Goal: Task Accomplishment & Management: Manage account settings

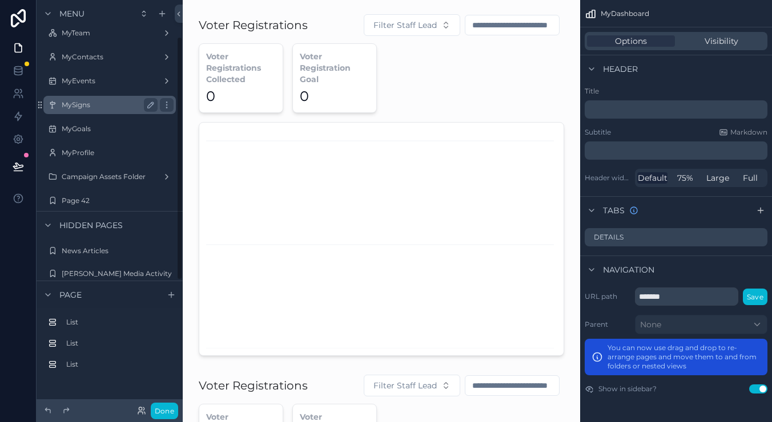
scroll to position [91, 0]
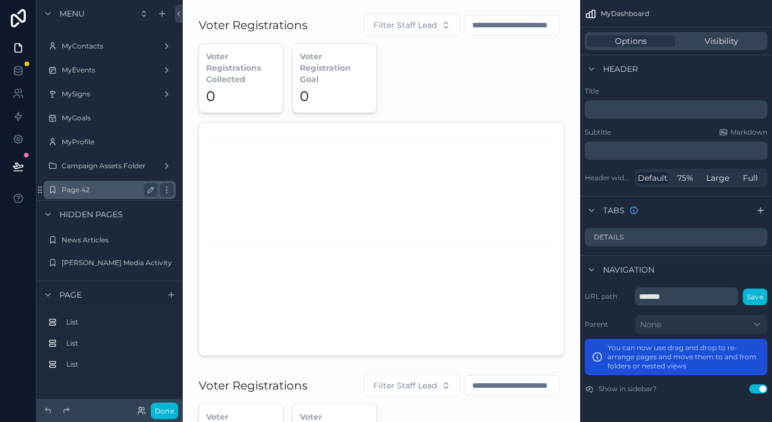
click at [85, 191] on label "Page 42" at bounding box center [107, 190] width 91 height 9
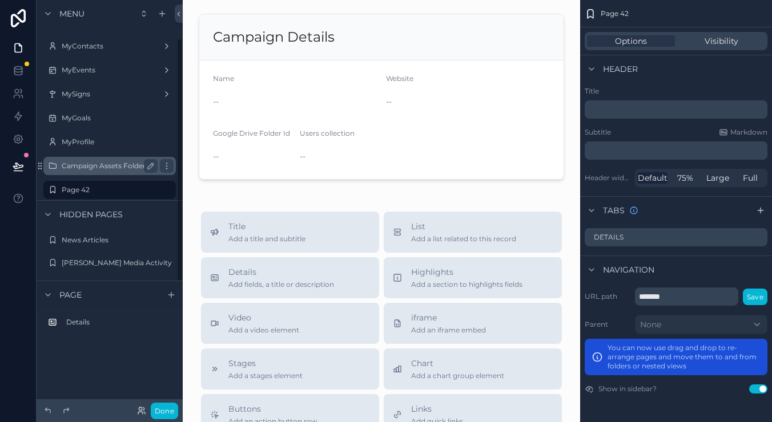
scroll to position [64, 0]
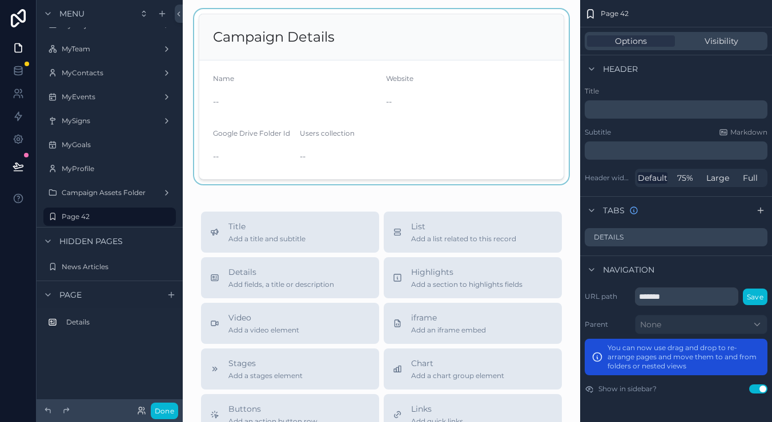
click at [445, 115] on div "scrollable content" at bounding box center [381, 96] width 379 height 175
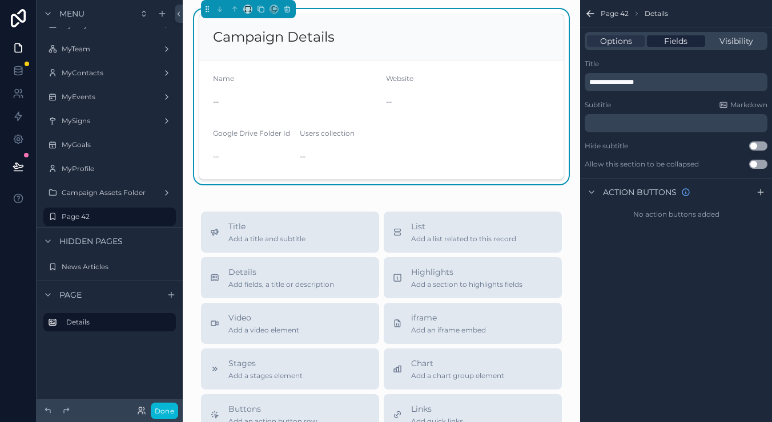
click at [675, 37] on span "Fields" at bounding box center [675, 40] width 23 height 11
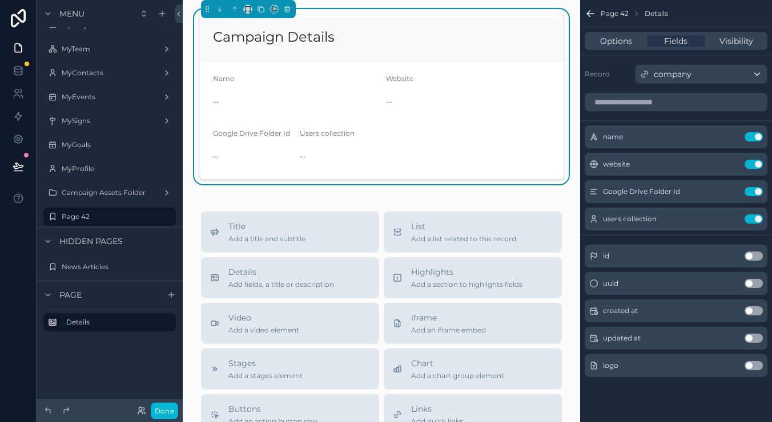
click at [703, 83] on div "company" at bounding box center [700, 74] width 131 height 18
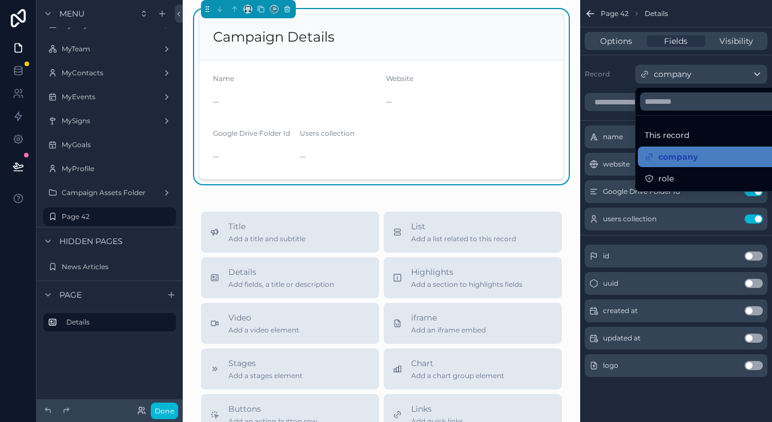
click at [624, 37] on div "scrollable content" at bounding box center [386, 211] width 772 height 422
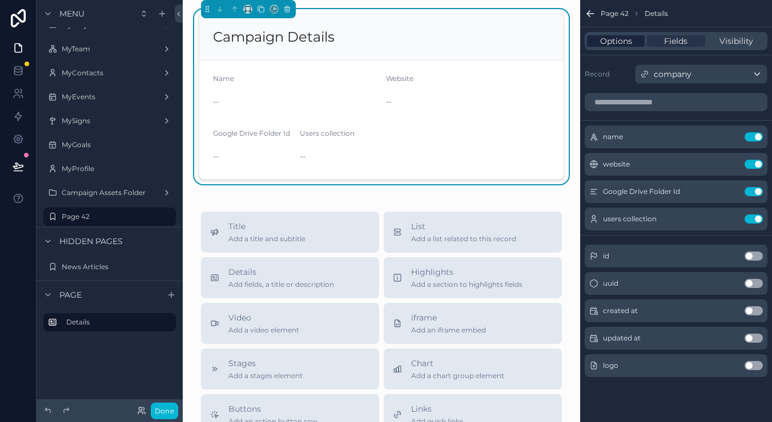
click at [620, 42] on span "Options" at bounding box center [616, 40] width 32 height 11
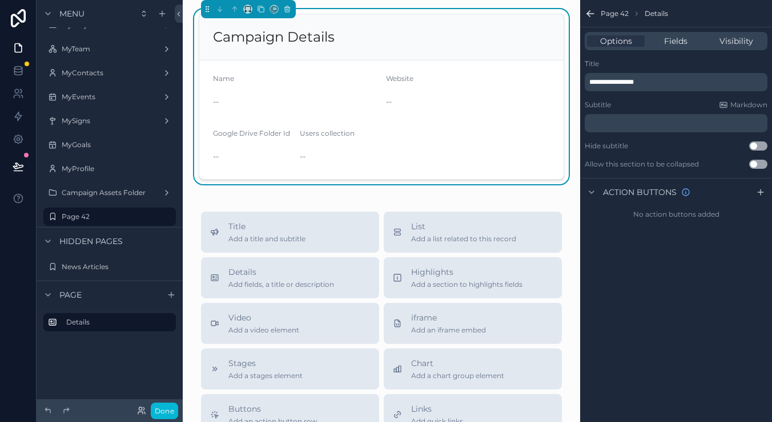
scroll to position [0, 0]
click at [678, 49] on div "Options Fields Visibility" at bounding box center [675, 41] width 183 height 18
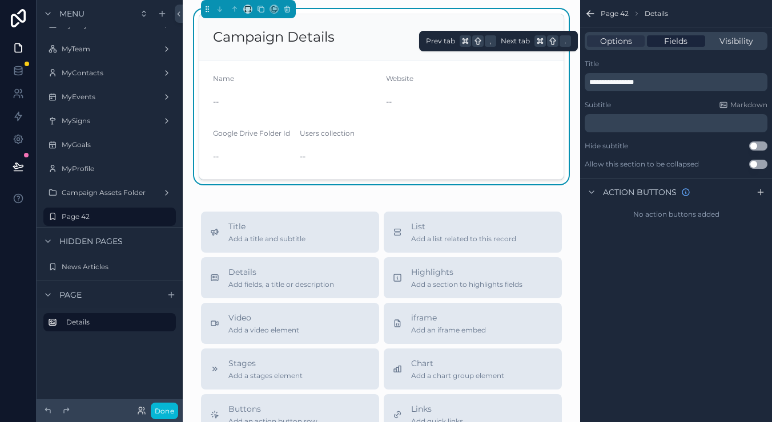
click at [676, 43] on span "Fields" at bounding box center [675, 40] width 23 height 11
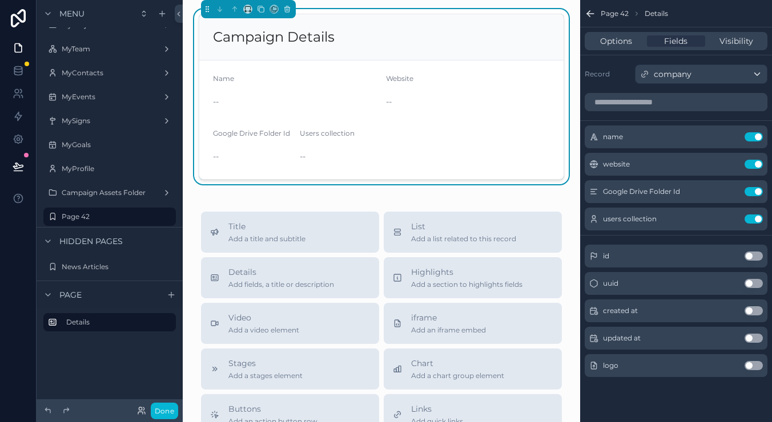
click at [671, 76] on span "company" at bounding box center [673, 73] width 38 height 11
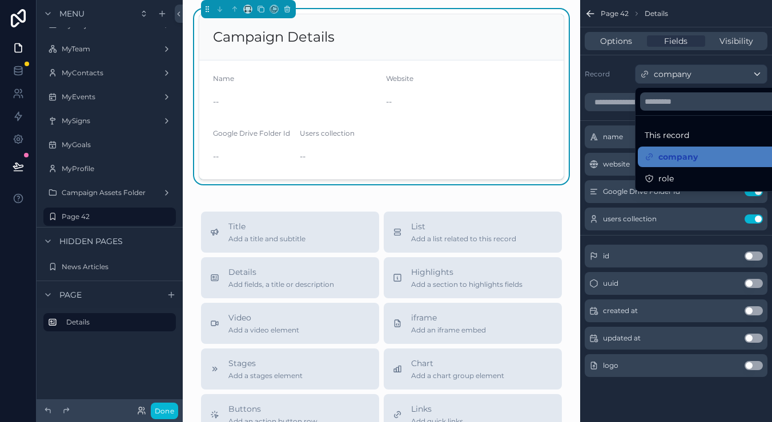
click at [624, 42] on div "scrollable content" at bounding box center [386, 211] width 772 height 422
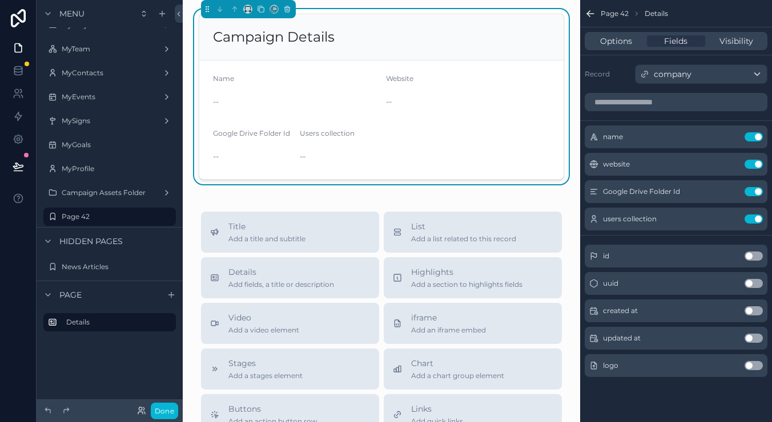
click at [624, 42] on span "Options" at bounding box center [616, 40] width 32 height 11
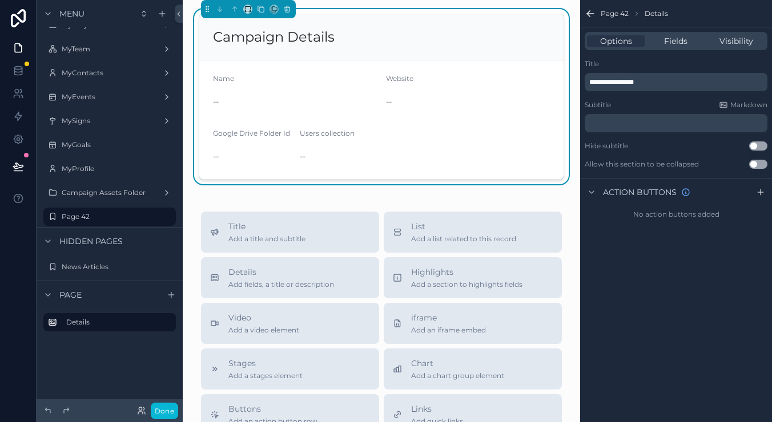
click at [589, 14] on icon "scrollable content" at bounding box center [589, 13] width 11 height 11
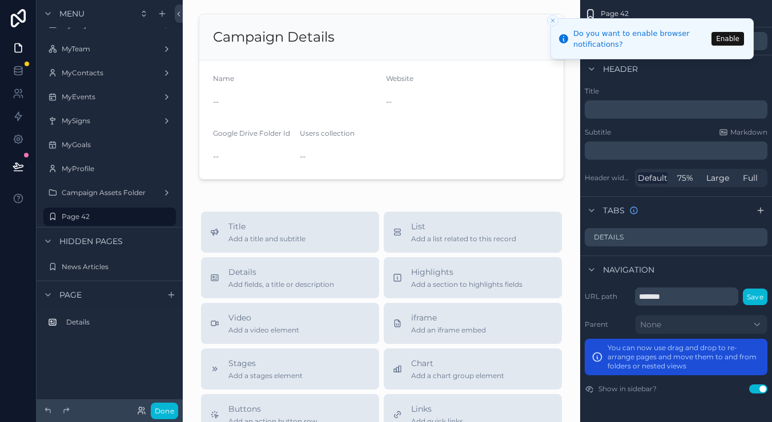
click at [551, 15] on button "Close toast" at bounding box center [552, 20] width 11 height 11
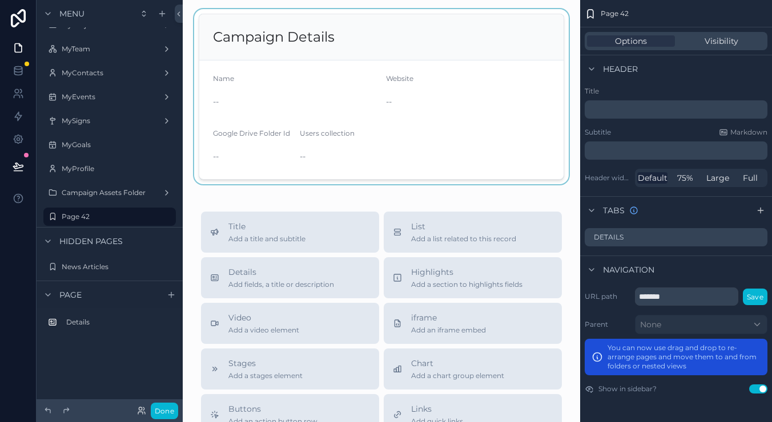
click at [496, 105] on div "scrollable content" at bounding box center [381, 96] width 379 height 175
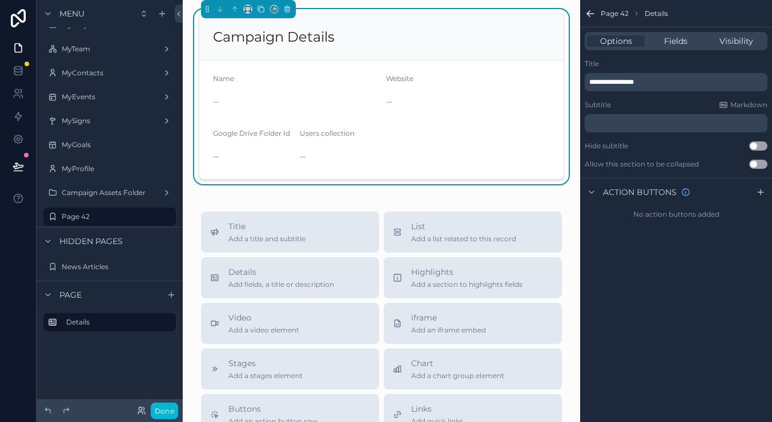
click at [606, 16] on span "Page 42" at bounding box center [614, 13] width 28 height 9
click at [592, 12] on icon "scrollable content" at bounding box center [589, 13] width 11 height 11
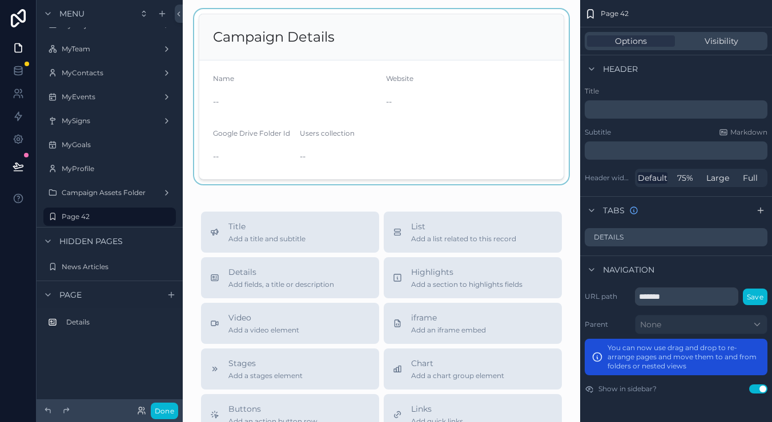
click at [441, 74] on div "scrollable content" at bounding box center [381, 96] width 379 height 175
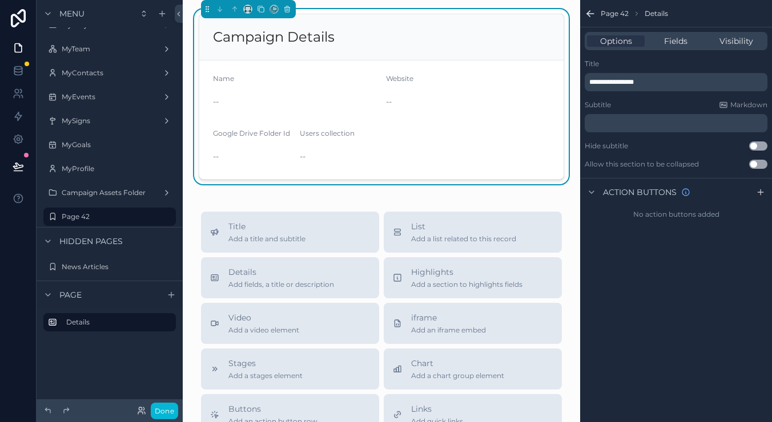
click at [693, 48] on div "Options Fields Visibility" at bounding box center [675, 41] width 183 height 18
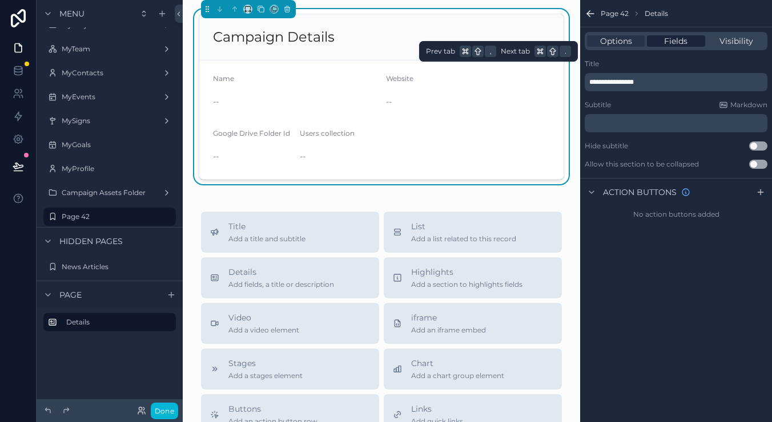
click at [674, 42] on span "Fields" at bounding box center [675, 40] width 23 height 11
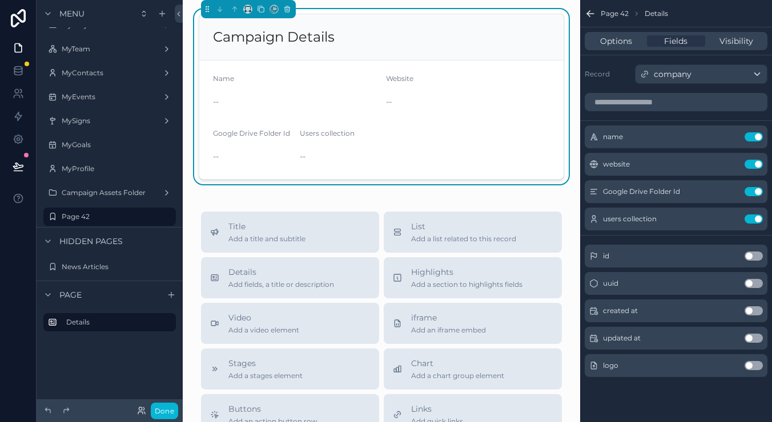
click at [693, 79] on div "company" at bounding box center [700, 74] width 131 height 18
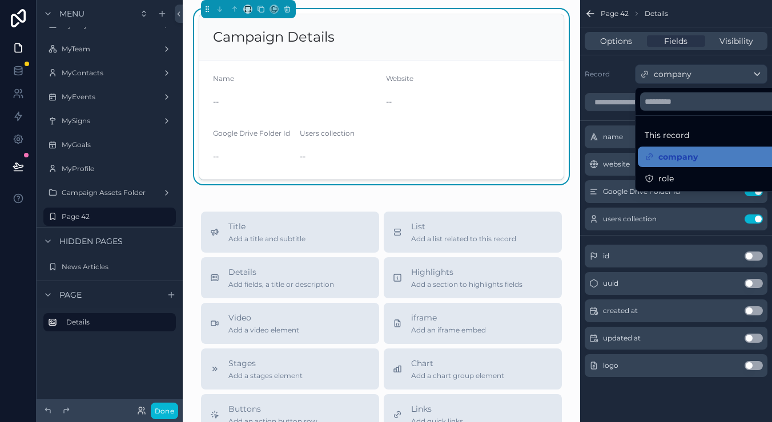
click at [691, 13] on div "scrollable content" at bounding box center [386, 211] width 772 height 422
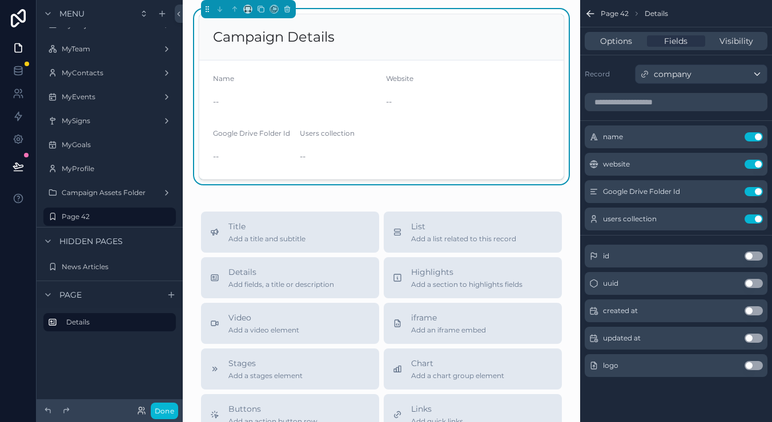
click at [678, 81] on div "company" at bounding box center [700, 74] width 131 height 18
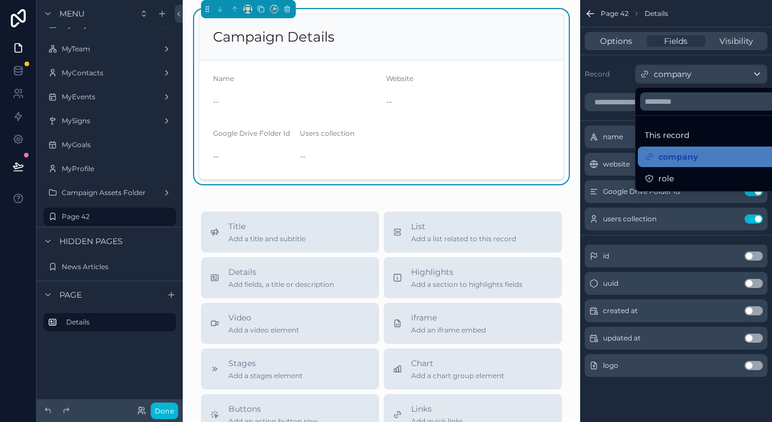
click at [682, 64] on div "scrollable content" at bounding box center [386, 211] width 772 height 422
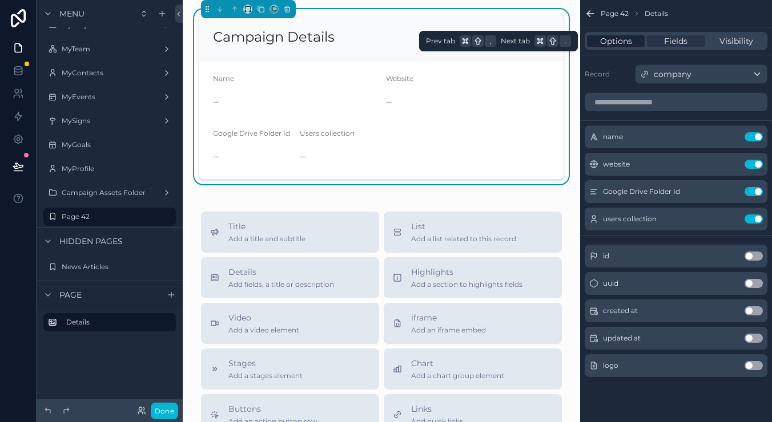
click at [641, 37] on div "Options" at bounding box center [616, 40] width 58 height 11
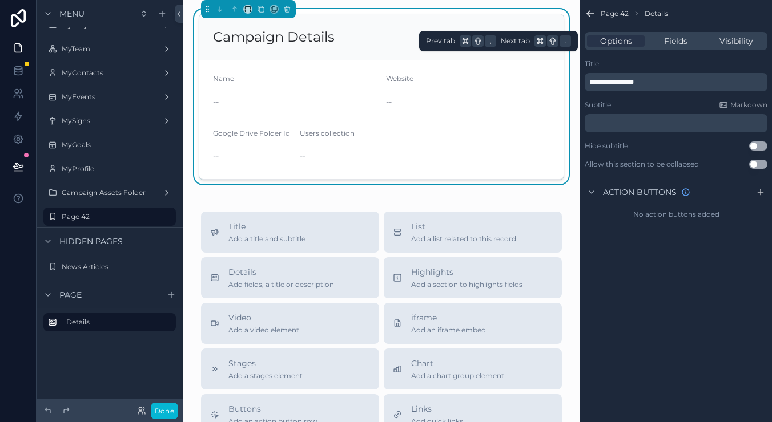
click at [688, 34] on div "Options Fields Visibility" at bounding box center [675, 41] width 183 height 18
click at [686, 40] on span "Fields" at bounding box center [675, 40] width 23 height 11
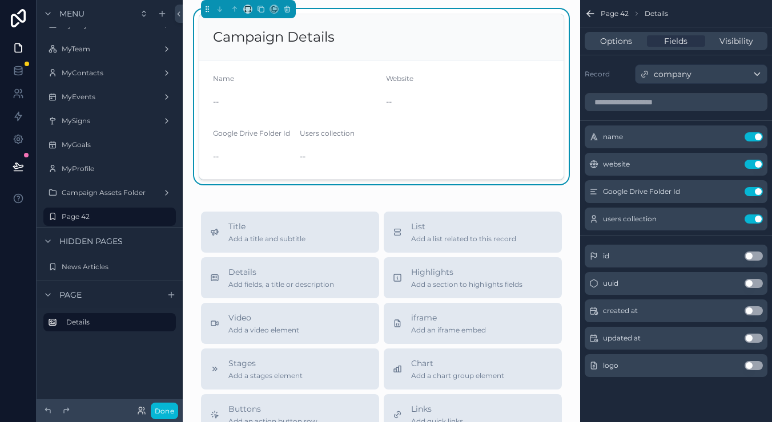
click at [589, 15] on icon "scrollable content" at bounding box center [588, 15] width 3 height 3
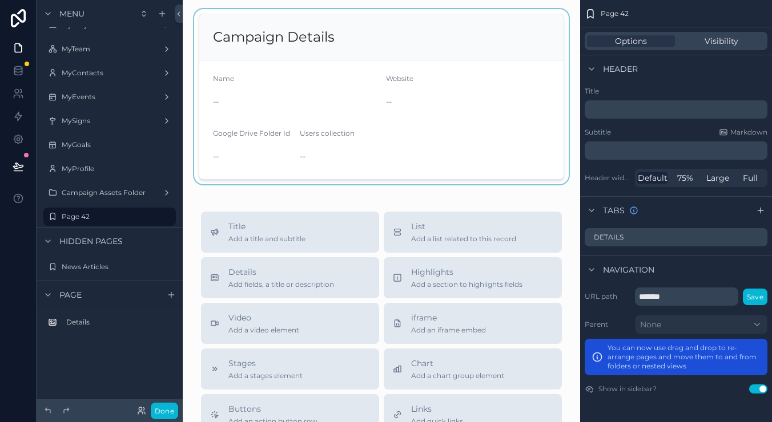
click at [440, 120] on div "scrollable content" at bounding box center [381, 96] width 379 height 175
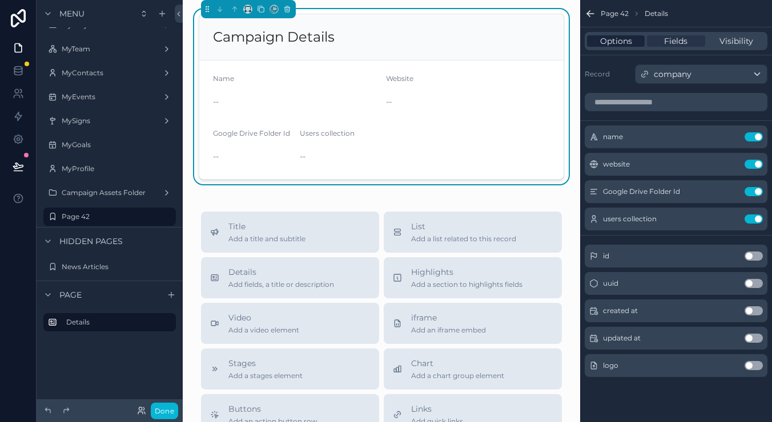
click at [608, 42] on span "Options" at bounding box center [616, 40] width 32 height 11
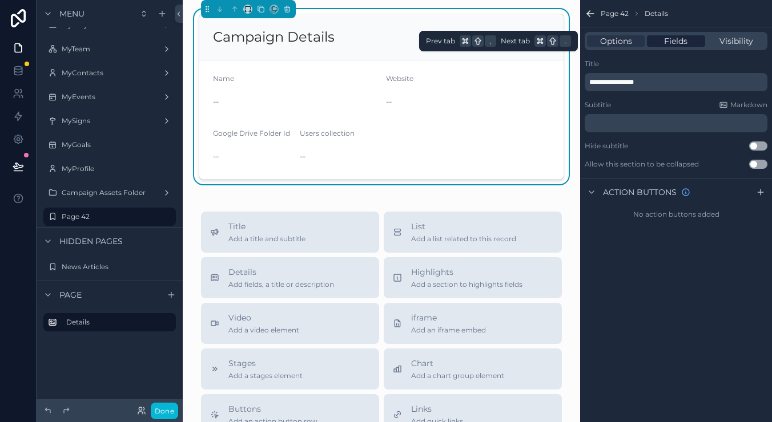
click at [685, 35] on span "Fields" at bounding box center [675, 40] width 23 height 11
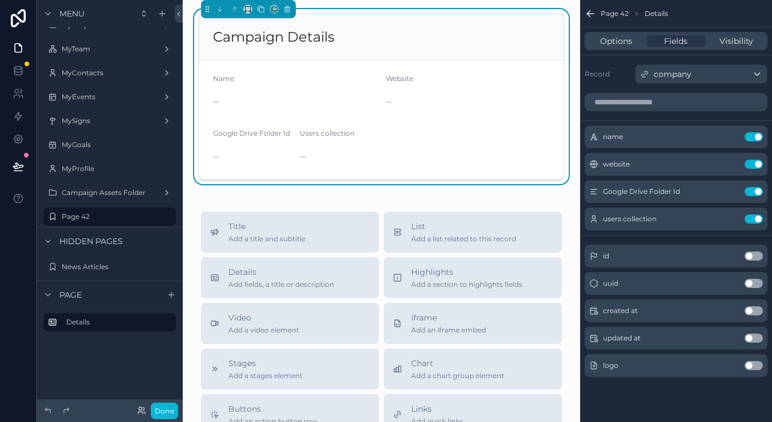
click at [692, 70] on div "company" at bounding box center [700, 74] width 131 height 18
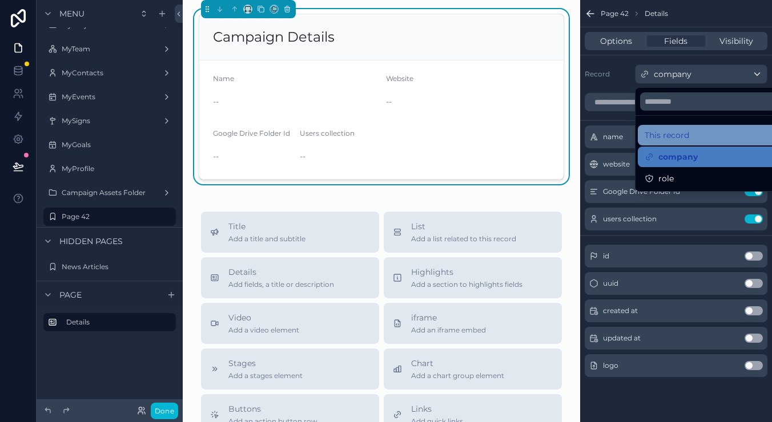
click at [696, 144] on div "This record" at bounding box center [714, 135] width 153 height 21
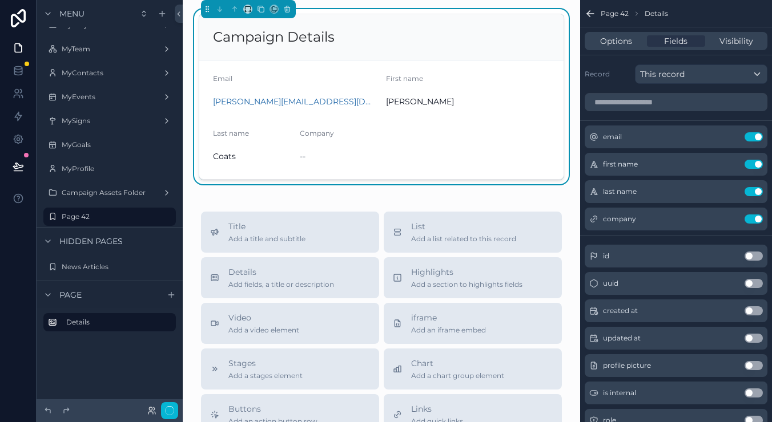
click at [696, 144] on div "email Use setting" at bounding box center [675, 137] width 183 height 23
click at [674, 43] on span "Fields" at bounding box center [675, 40] width 23 height 11
click at [679, 72] on span "This record" at bounding box center [662, 73] width 45 height 11
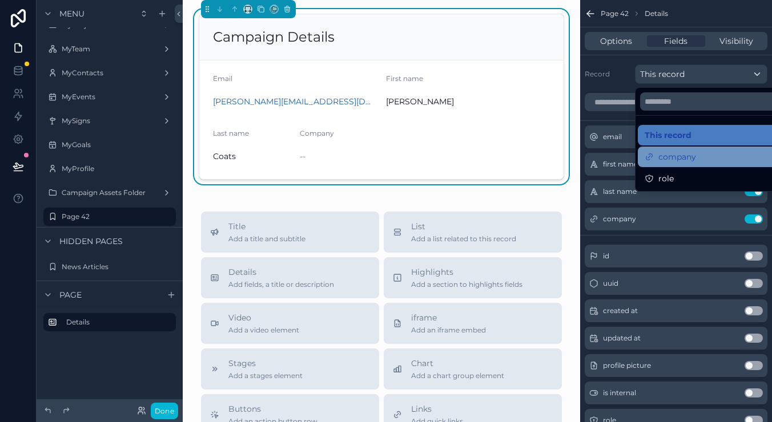
click at [678, 151] on span "company" at bounding box center [677, 157] width 38 height 14
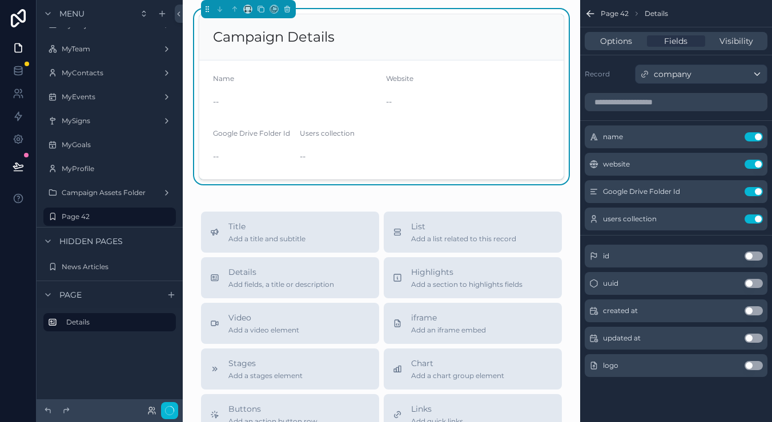
click at [322, 103] on div "--" at bounding box center [295, 101] width 164 height 11
click at [168, 215] on icon "scrollable content" at bounding box center [166, 216] width 9 height 9
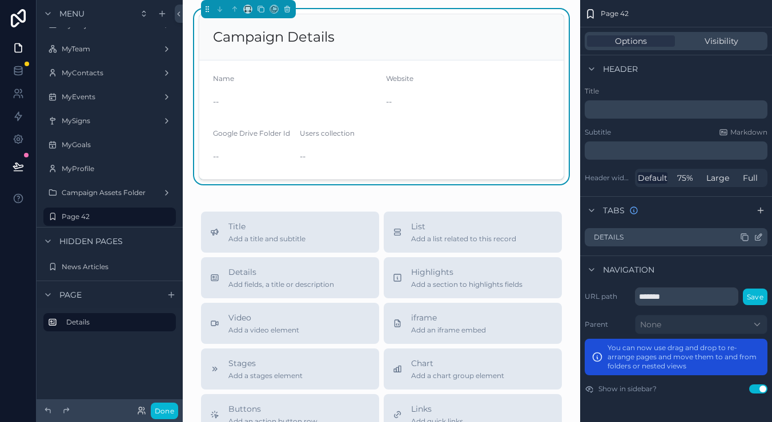
click at [632, 241] on div "Details" at bounding box center [675, 237] width 183 height 18
click at [629, 239] on div "Details" at bounding box center [675, 237] width 183 height 18
click at [152, 218] on icon "scrollable content" at bounding box center [150, 216] width 9 height 9
click at [166, 216] on icon "scrollable content" at bounding box center [166, 216] width 9 height 9
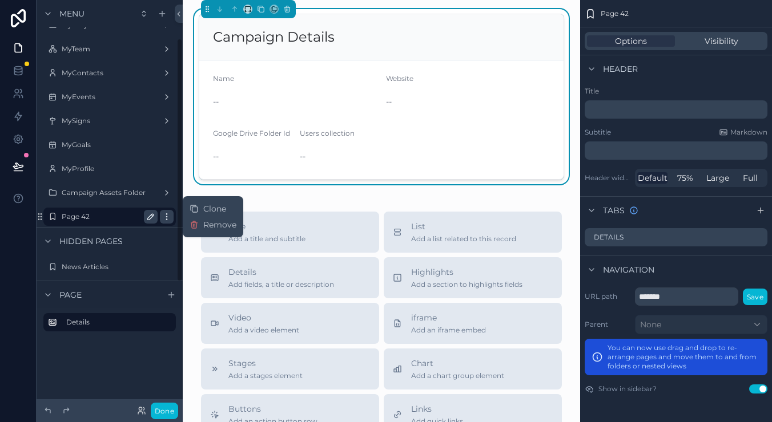
click at [166, 216] on icon "scrollable content" at bounding box center [166, 216] width 9 height 9
click at [320, 144] on div "Users collection --" at bounding box center [339, 147] width 78 height 37
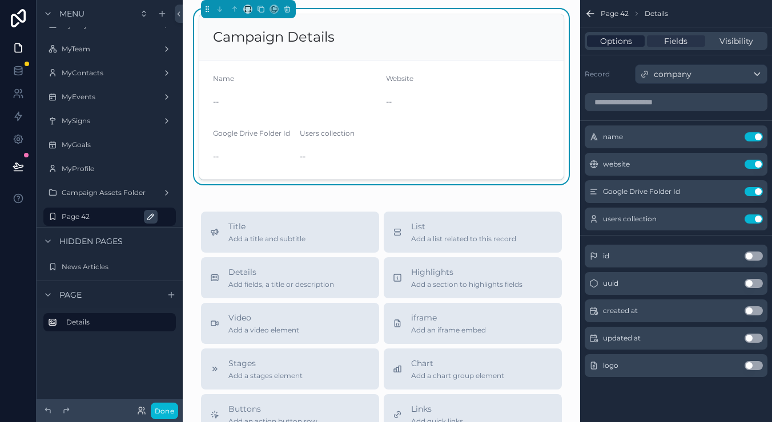
click at [627, 46] on span "Options" at bounding box center [616, 40] width 32 height 11
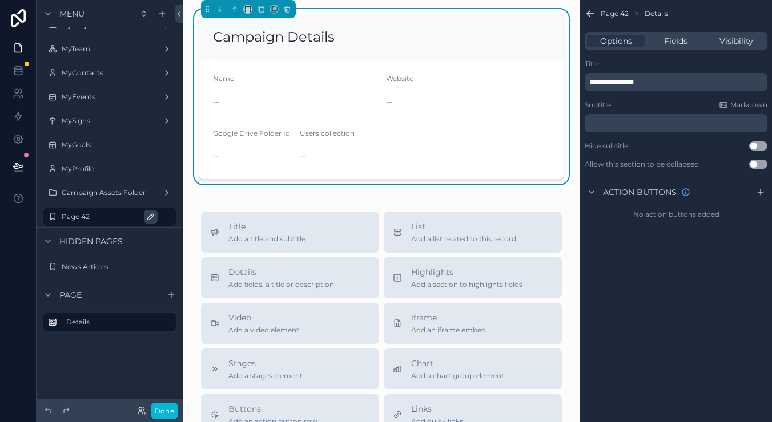
click at [301, 191] on div "Campaign Details Name -- Website -- Google Drive Folder Id -- Users collection …" at bounding box center [381, 364] width 397 height 728
click at [260, 277] on span "Details" at bounding box center [281, 272] width 106 height 11
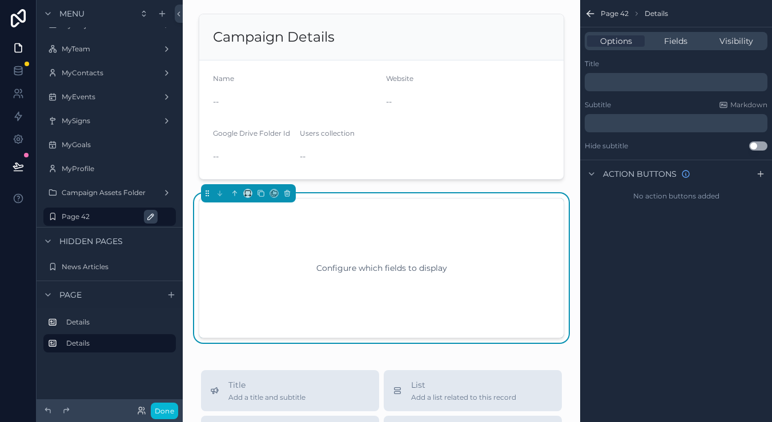
scroll to position [57, 0]
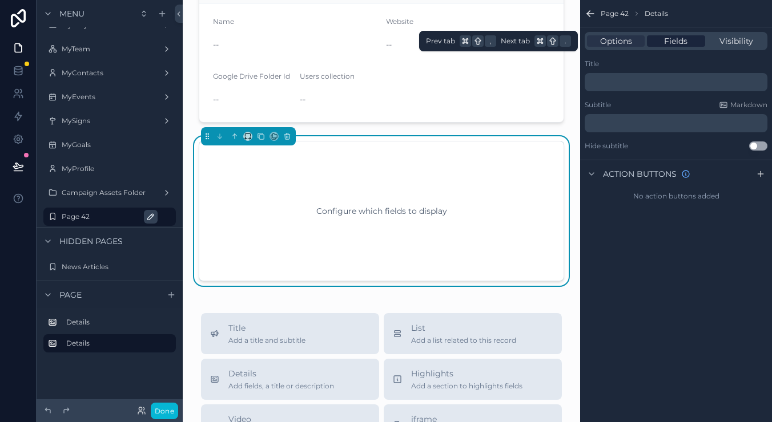
click at [679, 42] on span "Fields" at bounding box center [675, 40] width 23 height 11
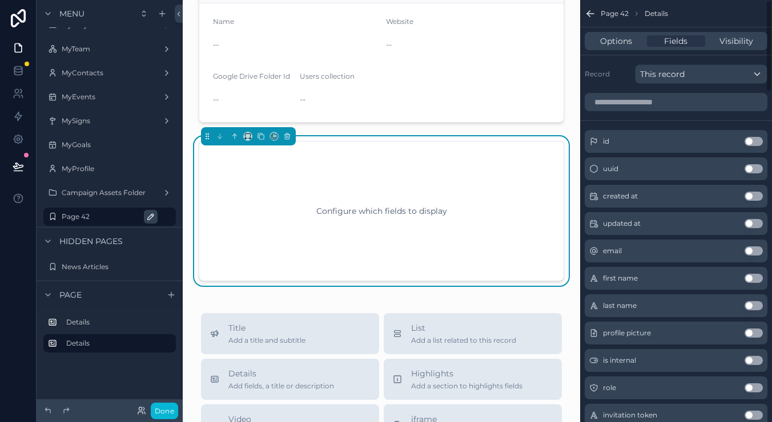
scroll to position [0, 0]
click at [667, 83] on div "This record" at bounding box center [700, 74] width 131 height 18
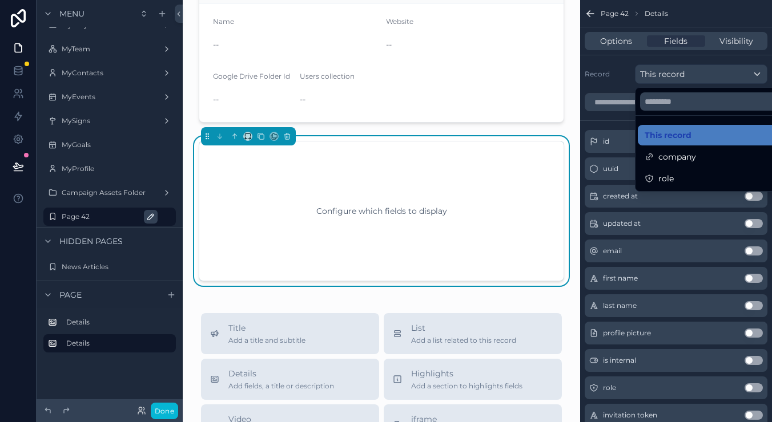
click at [466, 184] on div "Configure which fields to display" at bounding box center [381, 211] width 328 height 103
click at [96, 320] on div "scrollable content" at bounding box center [386, 211] width 772 height 422
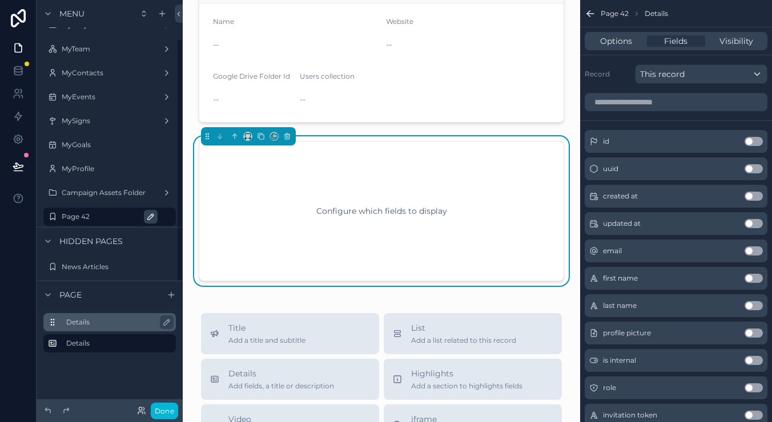
click at [83, 320] on label "Details" at bounding box center [116, 322] width 100 height 9
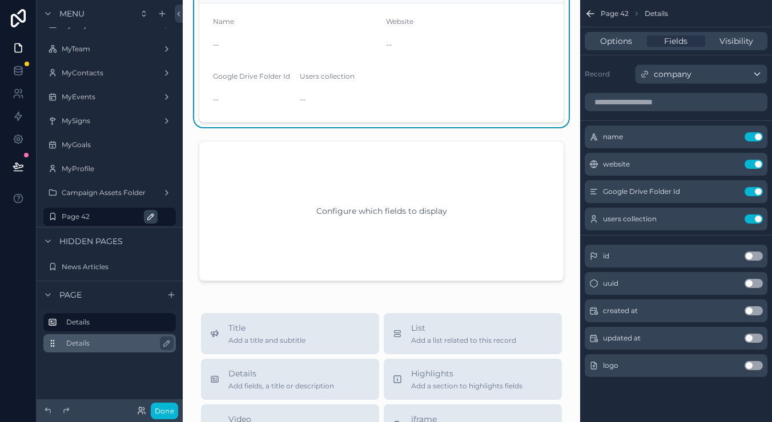
click at [83, 342] on label "Details" at bounding box center [116, 343] width 100 height 9
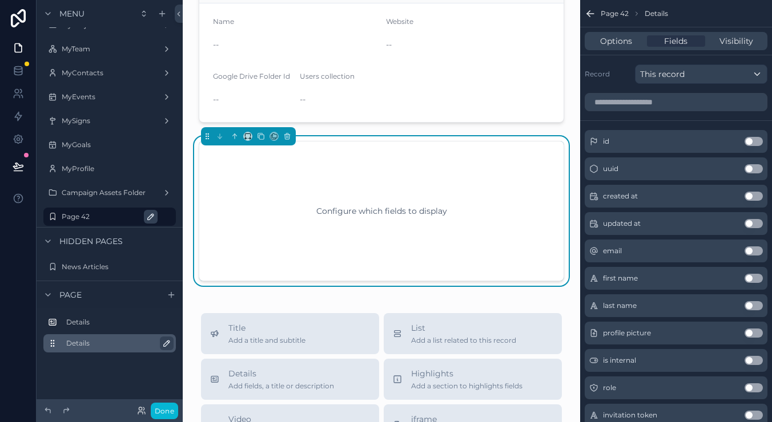
click at [166, 345] on icon "scrollable content" at bounding box center [167, 344] width 6 height 6
click at [162, 345] on icon "scrollable content" at bounding box center [164, 343] width 9 height 9
click at [628, 45] on span "Options" at bounding box center [616, 40] width 32 height 11
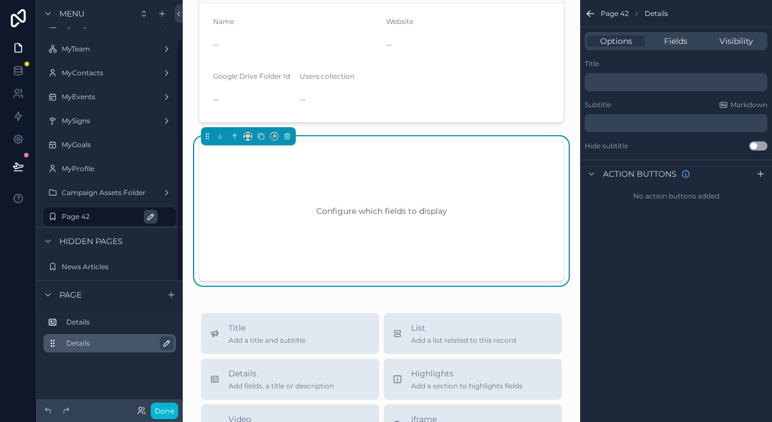
click at [79, 350] on div "Details" at bounding box center [109, 343] width 132 height 18
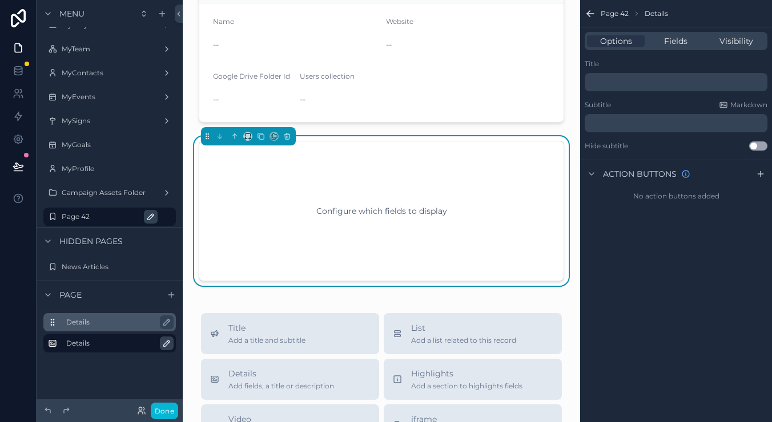
click at [82, 320] on label "Details" at bounding box center [116, 322] width 100 height 9
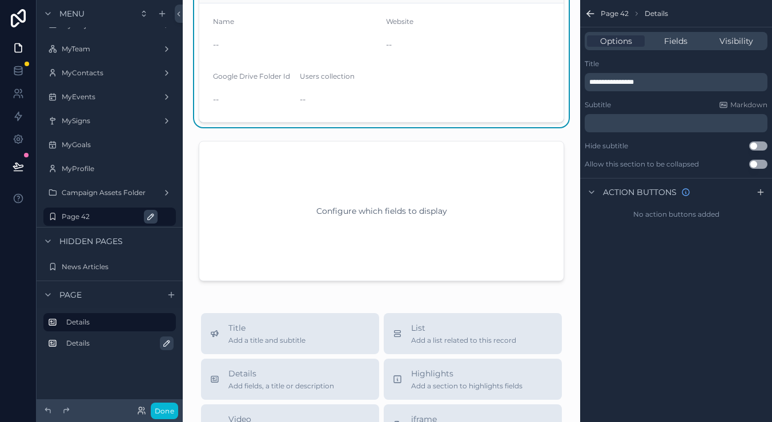
click at [83, 344] on label "Details" at bounding box center [116, 343] width 100 height 9
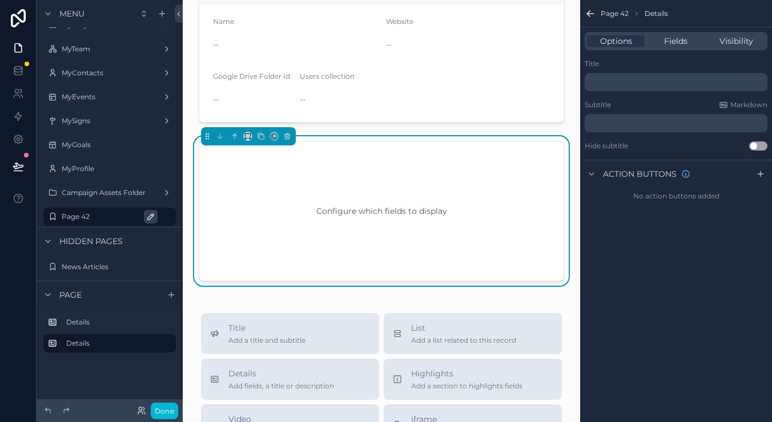
click at [67, 303] on div "Page" at bounding box center [110, 294] width 146 height 27
click at [52, 292] on icon "scrollable content" at bounding box center [47, 295] width 9 height 9
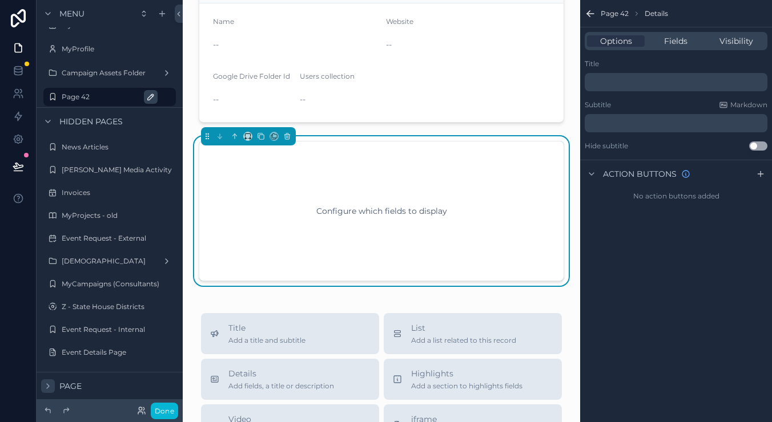
click at [47, 384] on icon "scrollable content" at bounding box center [48, 386] width 2 height 5
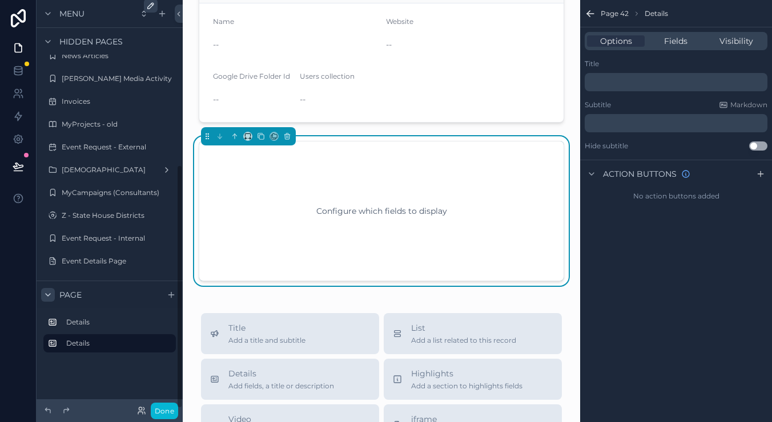
scroll to position [275, 0]
click at [683, 46] on span "Fields" at bounding box center [675, 40] width 23 height 11
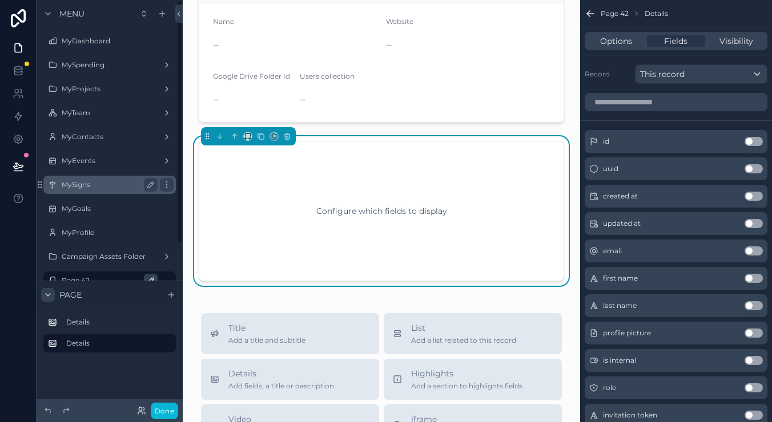
scroll to position [0, 0]
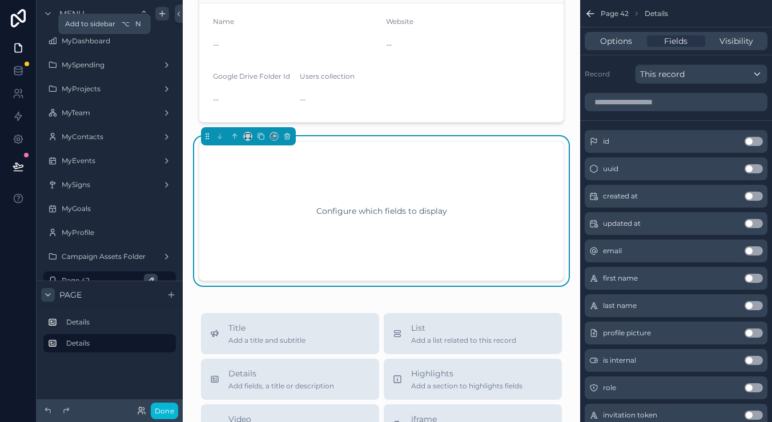
click at [160, 16] on icon "scrollable content" at bounding box center [162, 13] width 9 height 9
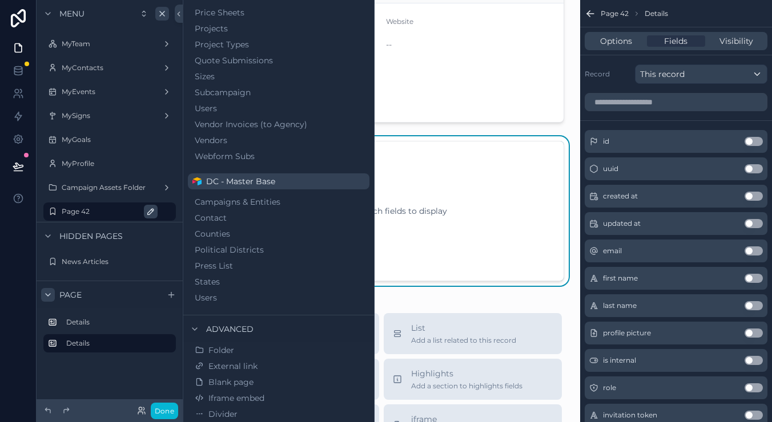
scroll to position [584, 0]
click at [248, 382] on span "Blank page" at bounding box center [230, 382] width 45 height 11
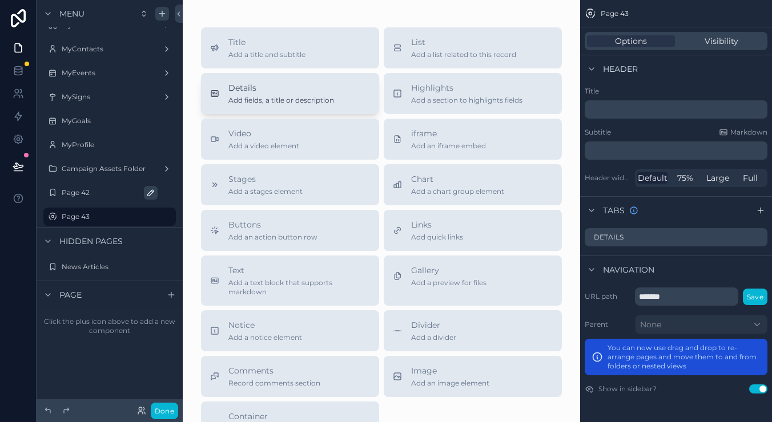
click at [324, 87] on span "Details" at bounding box center [281, 87] width 106 height 11
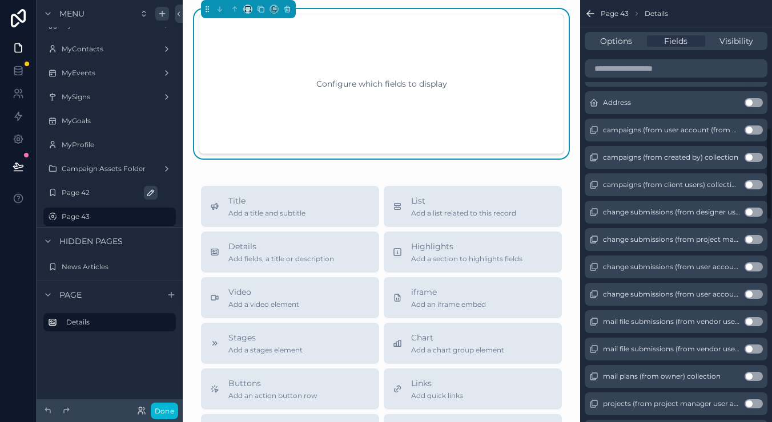
scroll to position [589, 0]
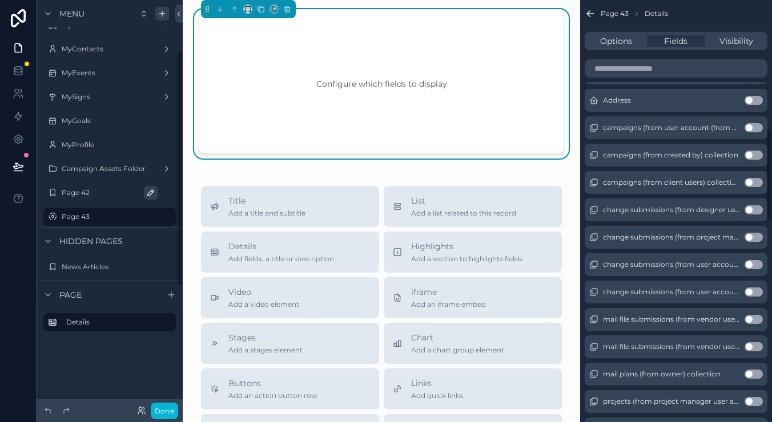
click at [610, 47] on div "Options Fields Visibility" at bounding box center [675, 41] width 183 height 18
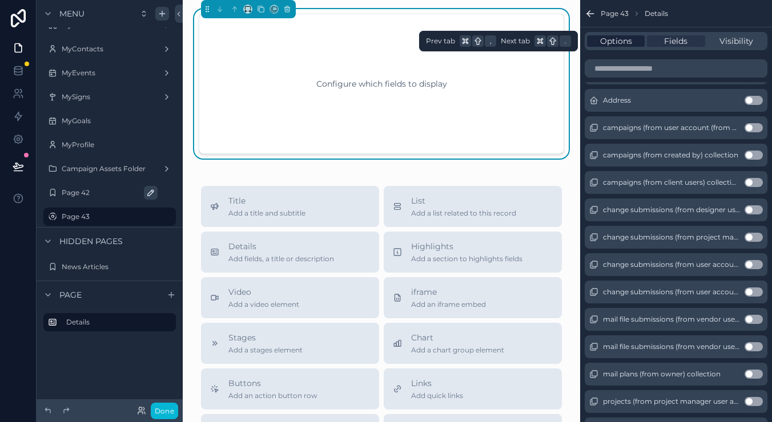
click at [613, 43] on span "Options" at bounding box center [616, 40] width 32 height 11
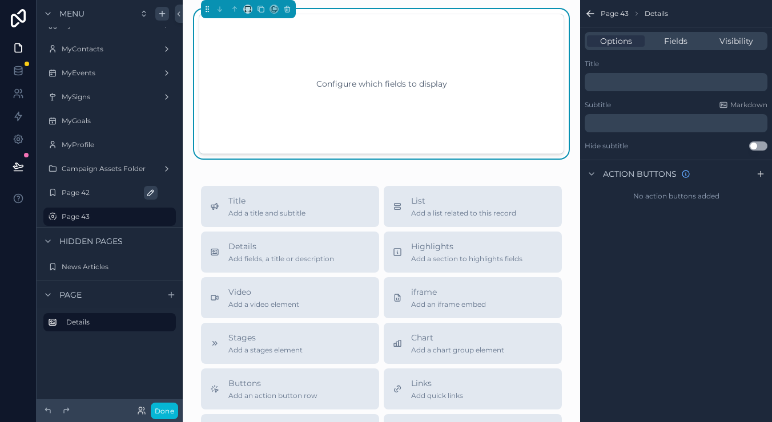
scroll to position [0, 0]
click at [664, 45] on span "Fields" at bounding box center [675, 40] width 23 height 11
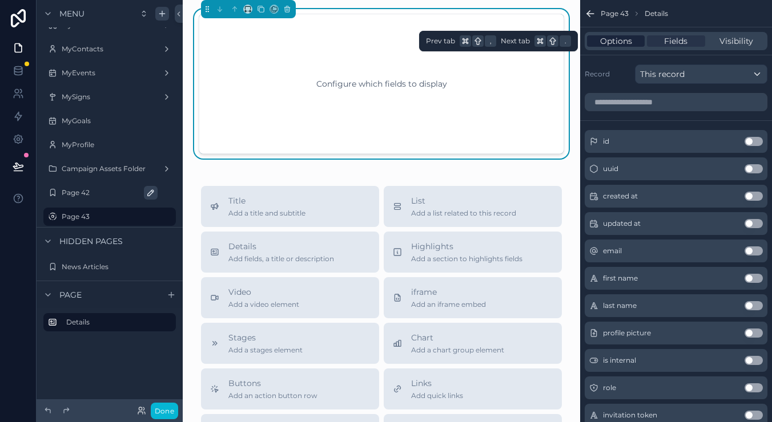
click at [619, 44] on span "Options" at bounding box center [616, 40] width 32 height 11
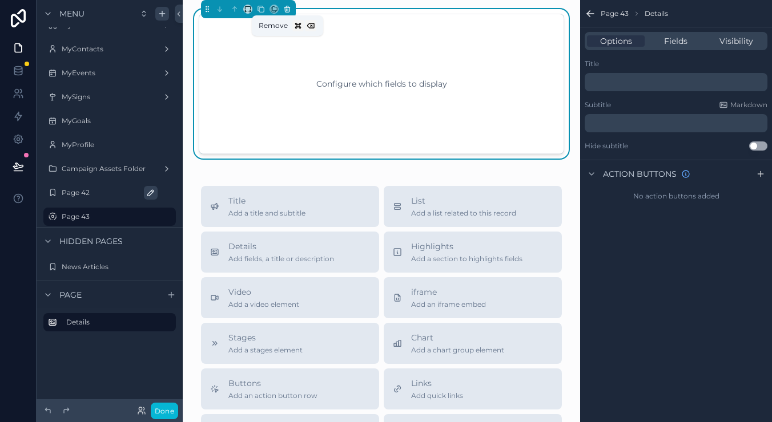
click at [289, 7] on icon "scrollable content" at bounding box center [286, 7] width 5 height 0
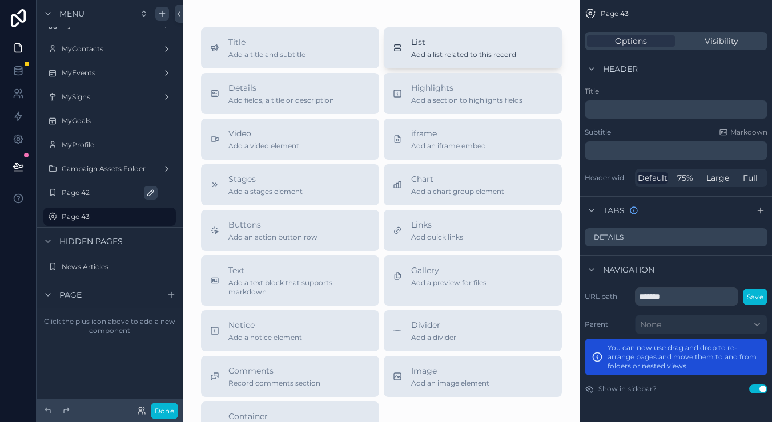
click at [444, 55] on span "Add a list related to this record" at bounding box center [463, 54] width 105 height 9
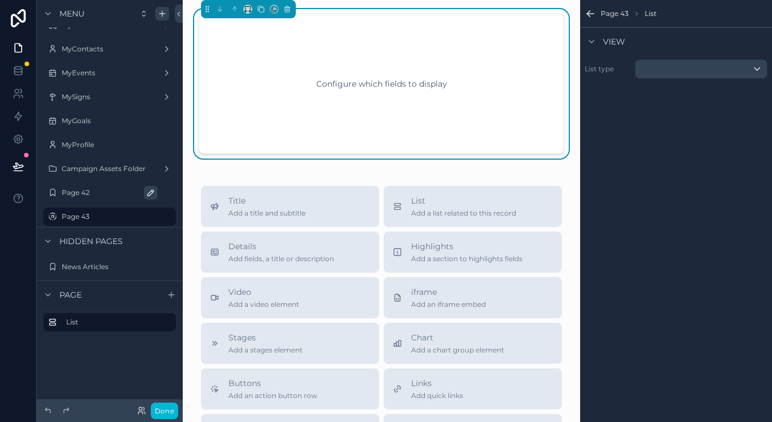
click at [653, 67] on div "scrollable content" at bounding box center [700, 69] width 131 height 18
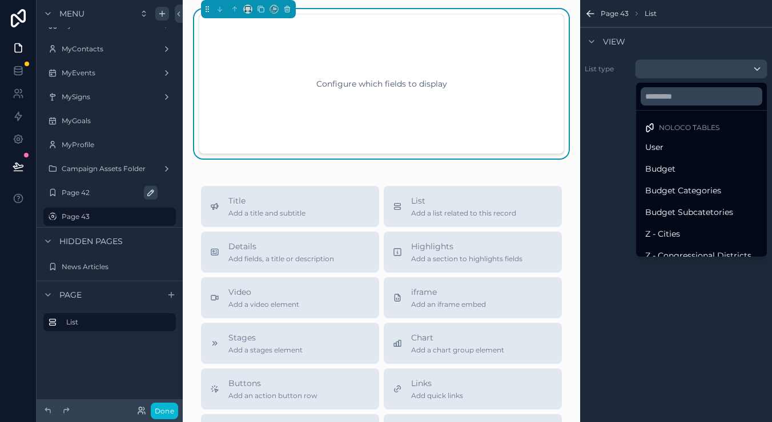
click at [653, 67] on div "scrollable content" at bounding box center [386, 211] width 772 height 422
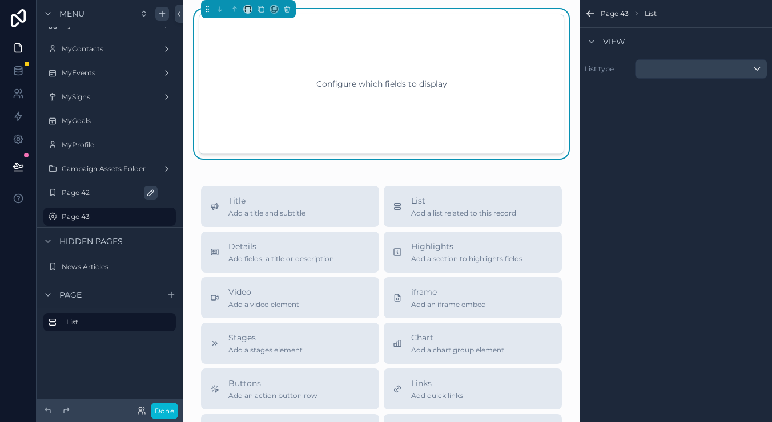
click at [675, 69] on div "scrollable content" at bounding box center [700, 69] width 131 height 18
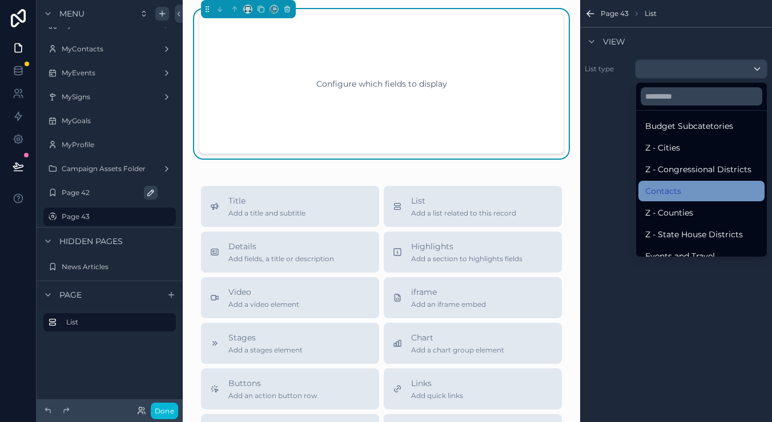
scroll to position [88, 0]
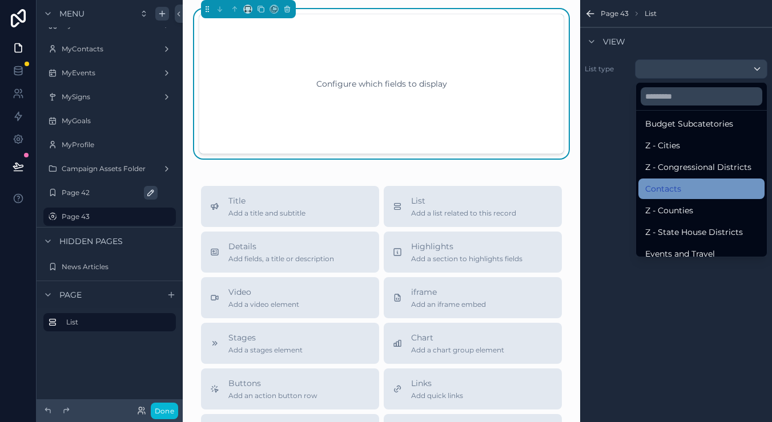
click at [678, 183] on div "Contacts" at bounding box center [701, 189] width 112 height 14
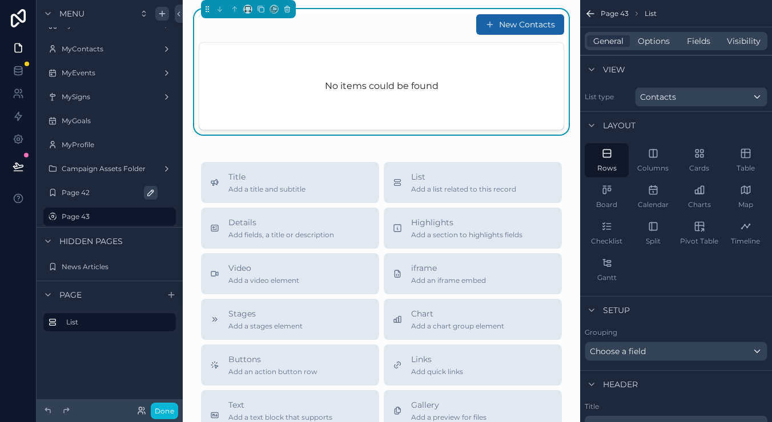
scroll to position [0, 0]
click at [498, 129] on div "No items could be found" at bounding box center [381, 86] width 364 height 87
click at [279, 223] on span "Details" at bounding box center [281, 222] width 106 height 11
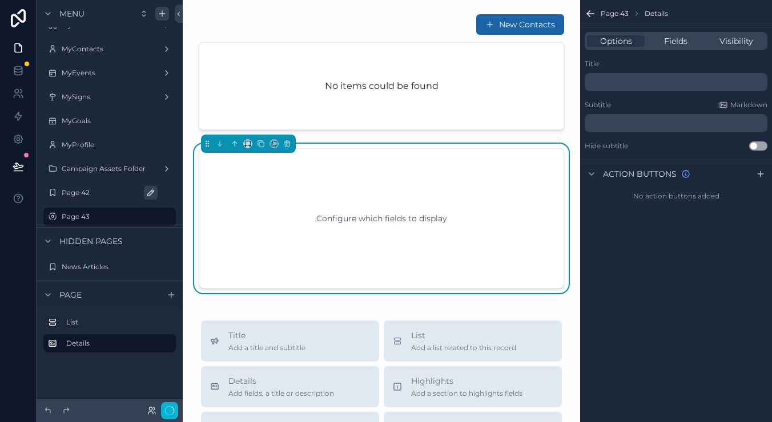
scroll to position [7, 0]
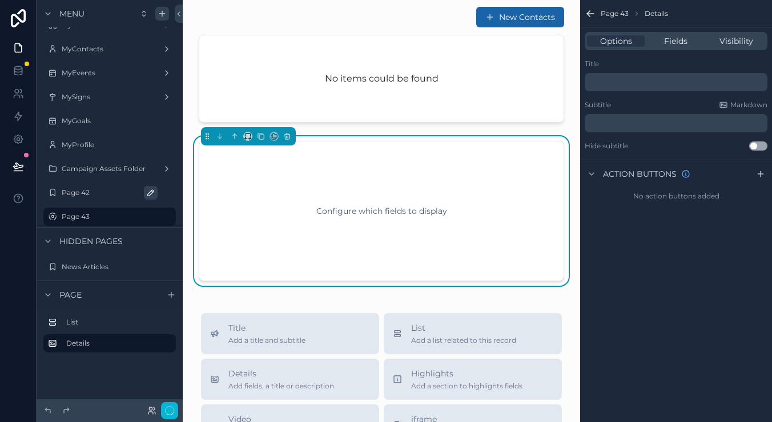
click at [683, 49] on div "Options Fields Visibility" at bounding box center [675, 41] width 183 height 18
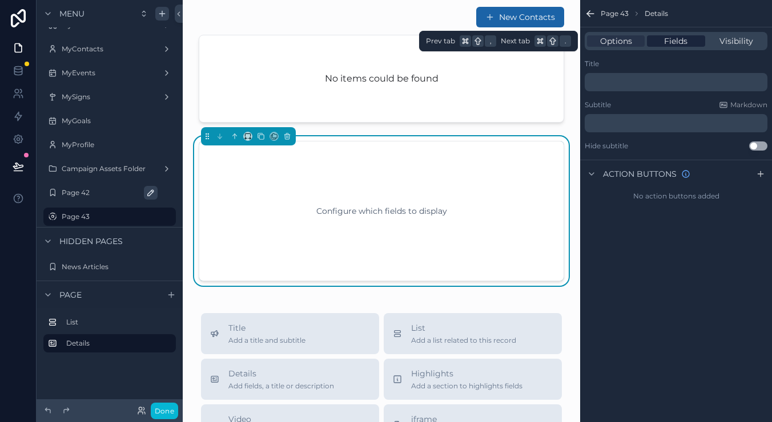
click at [683, 44] on span "Fields" at bounding box center [675, 40] width 23 height 11
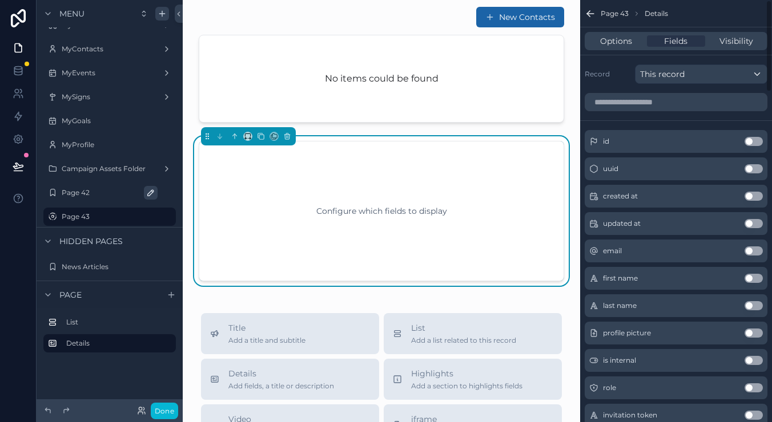
scroll to position [0, 0]
click at [668, 75] on span "This record" at bounding box center [662, 73] width 45 height 11
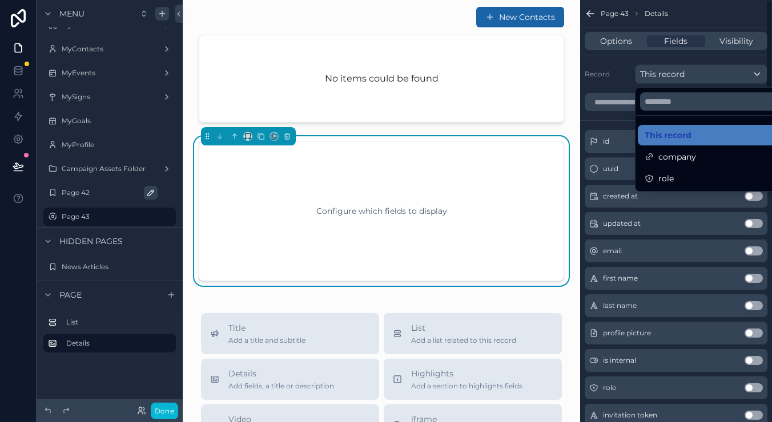
click at [452, 195] on div "Configure which fields to display" at bounding box center [381, 211] width 328 height 103
click at [291, 146] on div "Configure which fields to display" at bounding box center [381, 211] width 365 height 140
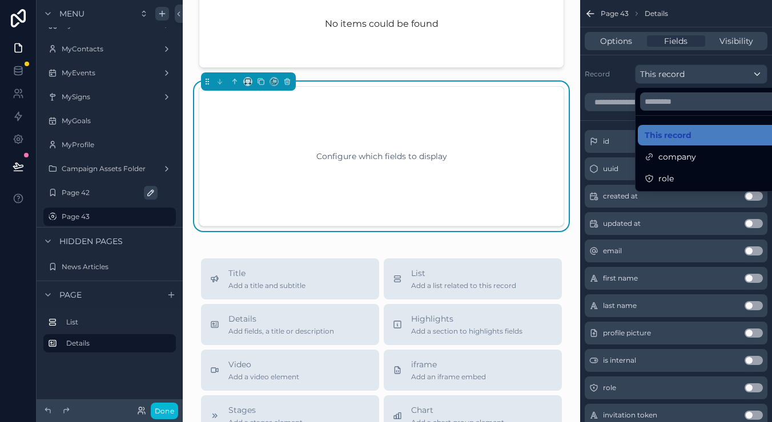
scroll to position [67, 0]
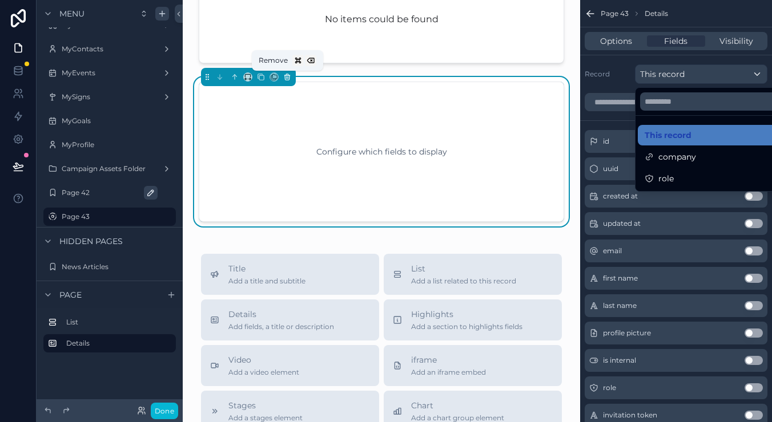
click at [288, 78] on icon "scrollable content" at bounding box center [287, 77] width 8 height 8
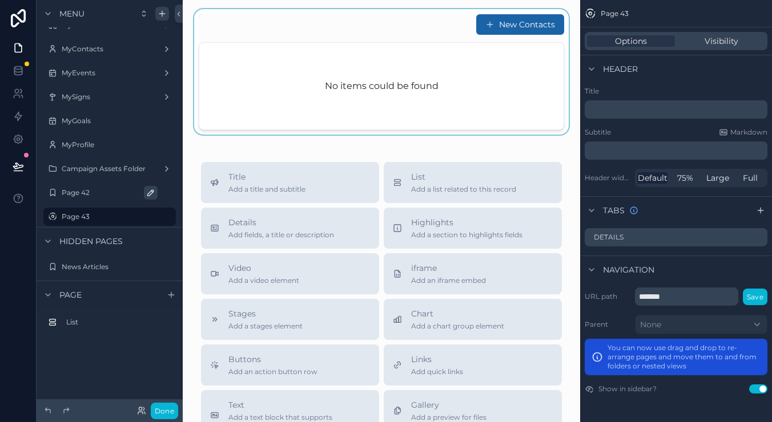
scroll to position [-1, 0]
click at [382, 116] on div "scrollable content" at bounding box center [381, 72] width 379 height 126
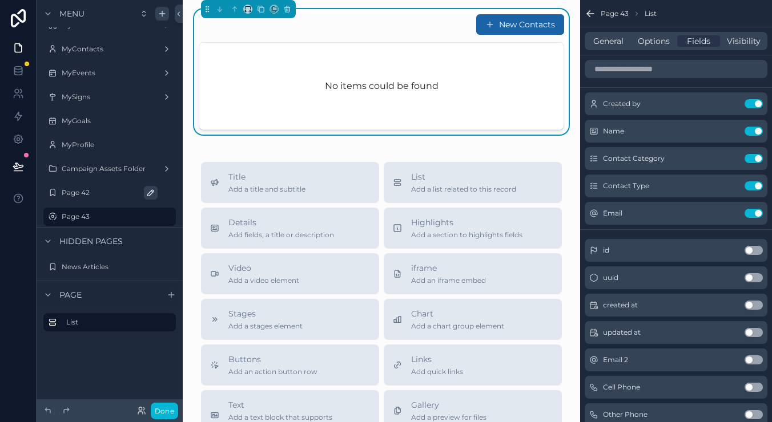
scroll to position [0, 0]
click at [614, 39] on span "General" at bounding box center [608, 40] width 30 height 11
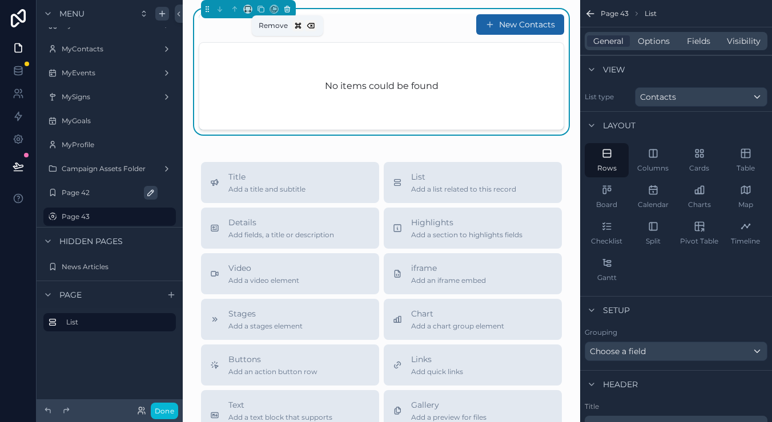
click at [288, 10] on icon "scrollable content" at bounding box center [287, 9] width 8 height 8
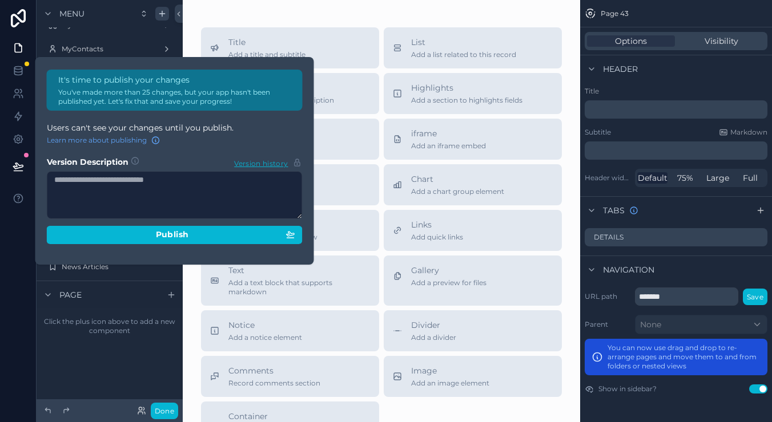
click at [379, 9] on div "Title Add a title and subtitle List Add a list related to this record Details A…" at bounding box center [381, 271] width 397 height 543
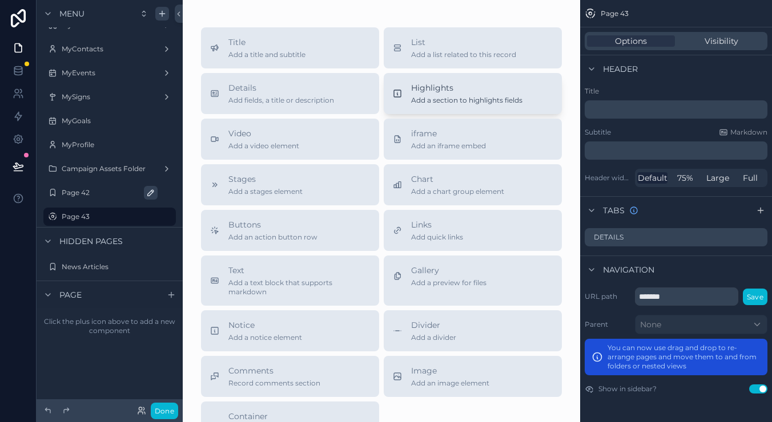
click at [458, 101] on span "Add a section to highlights fields" at bounding box center [466, 100] width 111 height 9
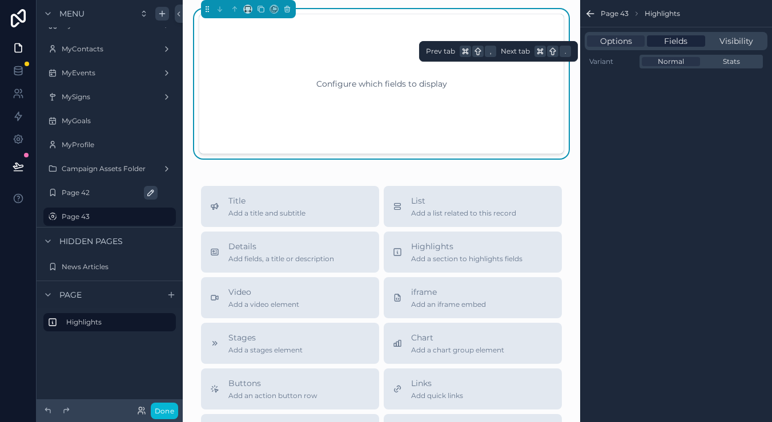
click at [681, 39] on span "Fields" at bounding box center [675, 40] width 23 height 11
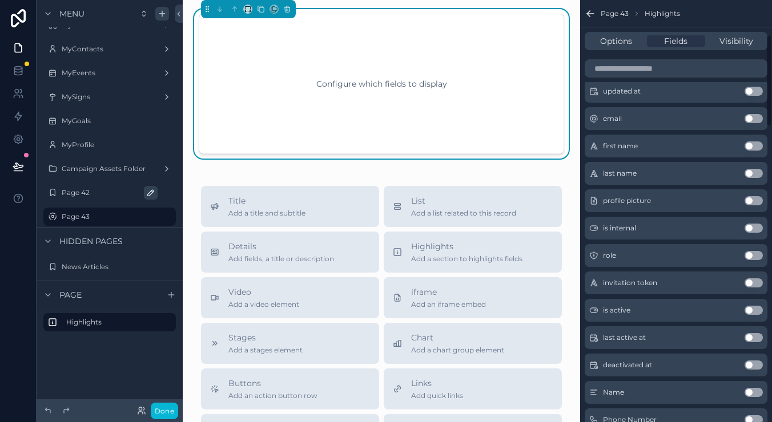
scroll to position [11, 0]
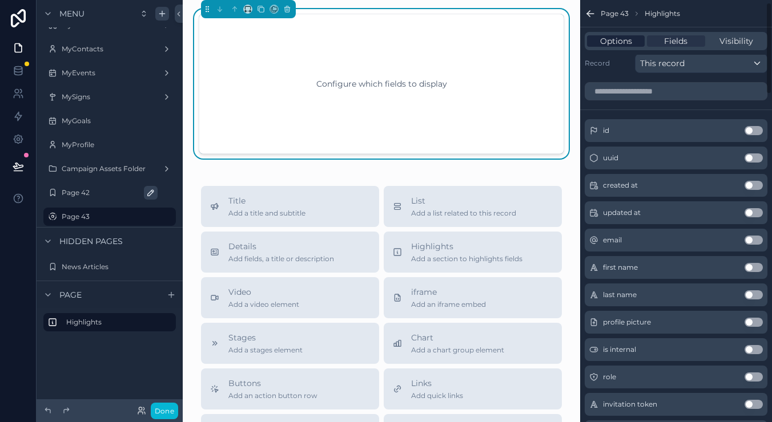
click at [635, 42] on div "Options" at bounding box center [616, 40] width 58 height 11
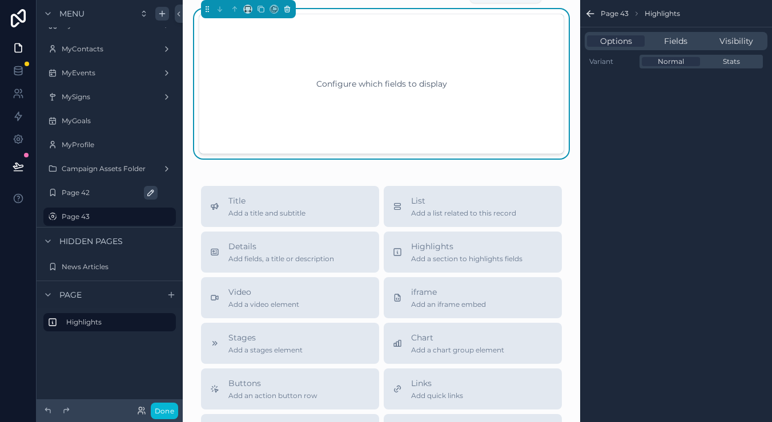
click at [288, 10] on icon "scrollable content" at bounding box center [287, 9] width 8 height 8
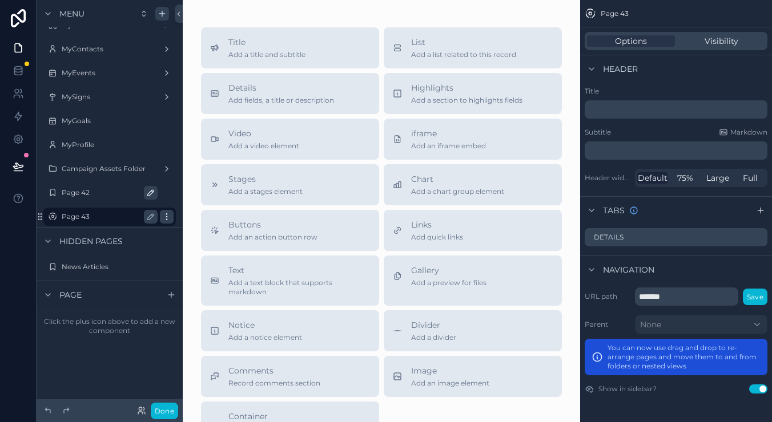
click at [166, 219] on icon "scrollable content" at bounding box center [166, 216] width 9 height 9
click at [577, 166] on div "Title Add a title and subtitle List Add a list related to this record Details A…" at bounding box center [381, 271] width 397 height 543
click at [305, 35] on button "Title Add a title and subtitle" at bounding box center [290, 47] width 178 height 41
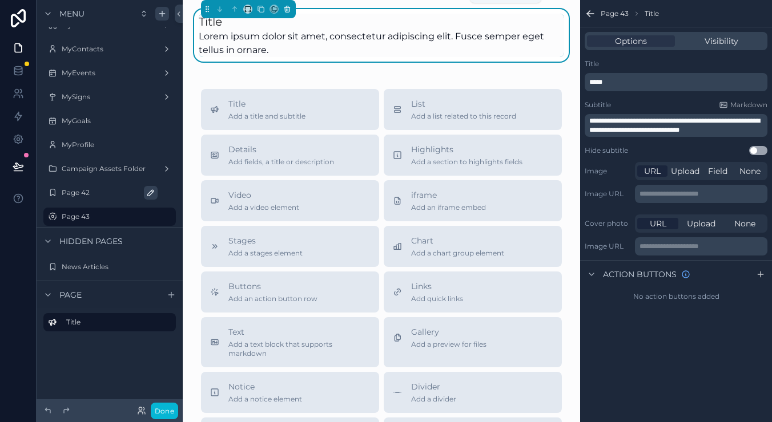
click at [291, 12] on icon "scrollable content" at bounding box center [287, 9] width 8 height 8
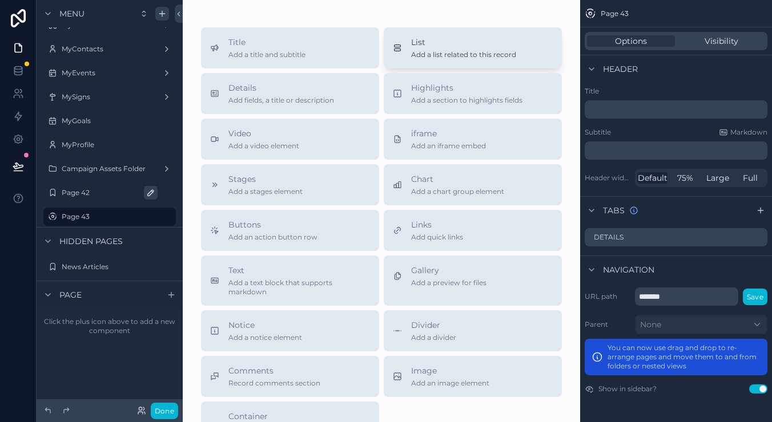
click at [490, 29] on button "List Add a list related to this record" at bounding box center [473, 47] width 178 height 41
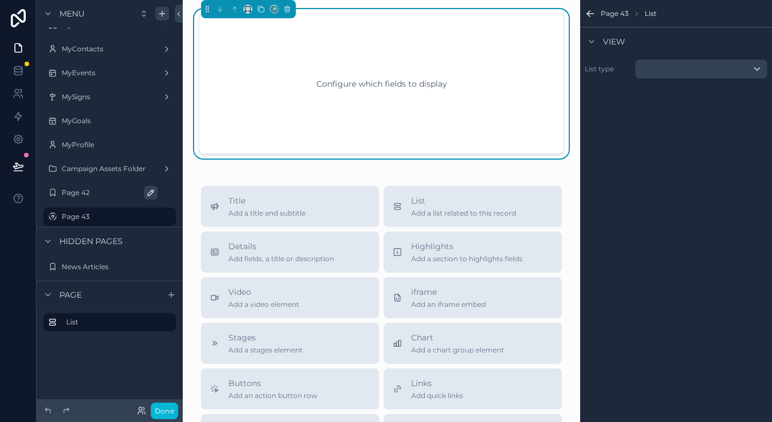
click at [667, 77] on div "scrollable content" at bounding box center [700, 69] width 131 height 18
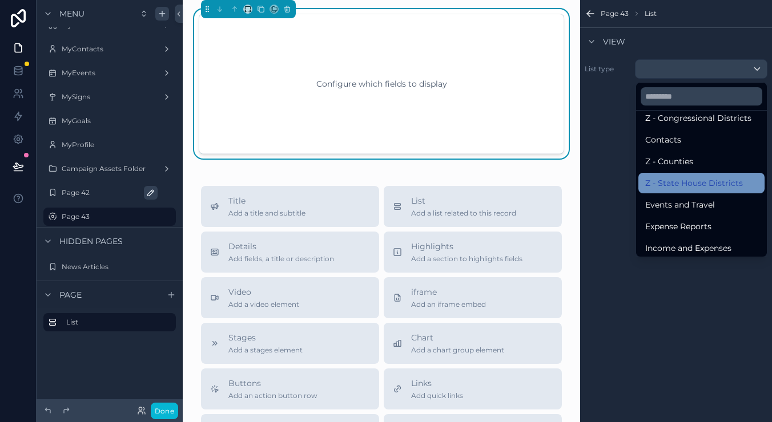
scroll to position [139, 0]
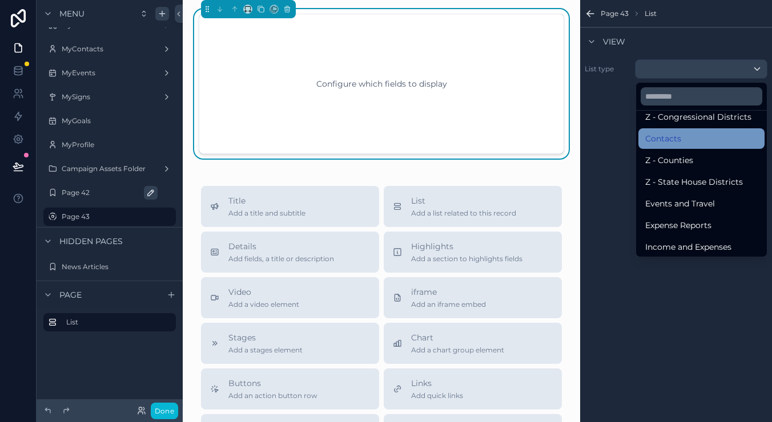
click at [676, 148] on div "Contacts" at bounding box center [701, 138] width 126 height 21
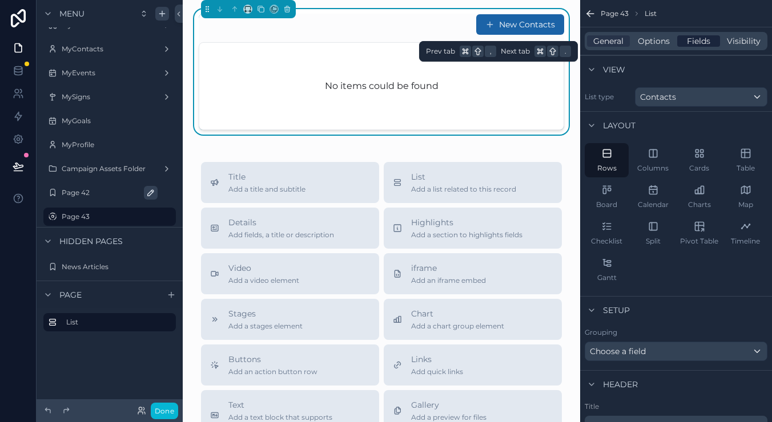
click at [701, 46] on span "Fields" at bounding box center [698, 40] width 23 height 11
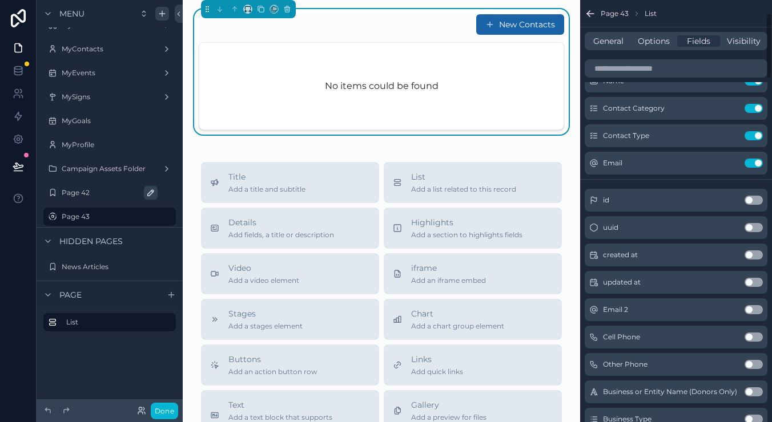
scroll to position [143, 0]
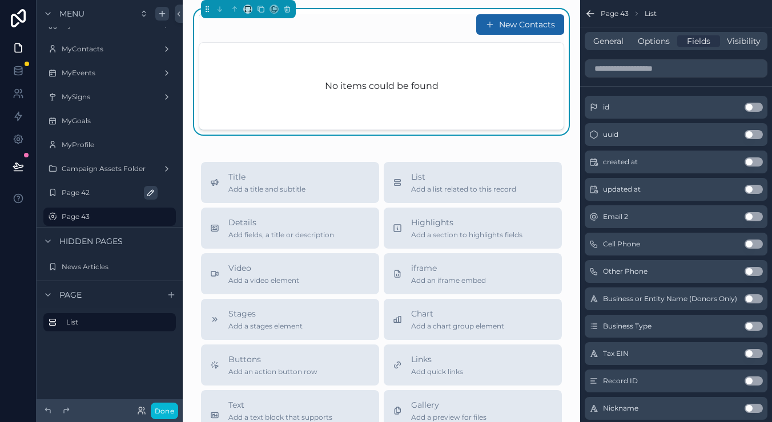
click at [749, 326] on button "Use setting" at bounding box center [753, 326] width 18 height 9
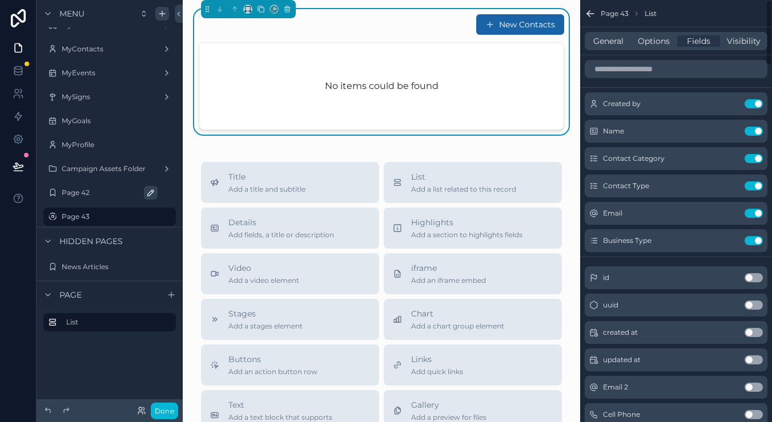
scroll to position [0, 0]
click at [645, 42] on span "Options" at bounding box center [654, 40] width 32 height 11
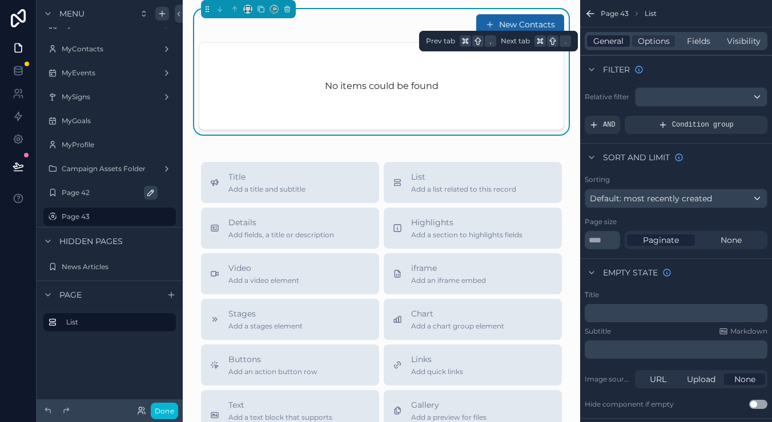
click at [624, 42] on div "General" at bounding box center [608, 40] width 43 height 11
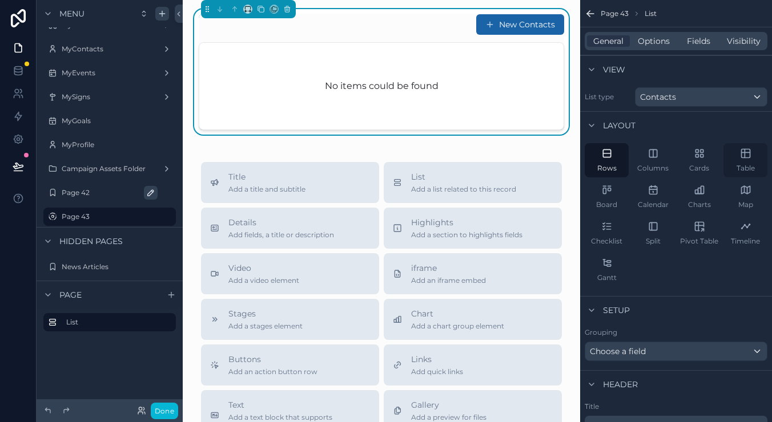
click at [732, 155] on div "Table" at bounding box center [745, 160] width 44 height 34
click at [658, 40] on span "Options" at bounding box center [654, 40] width 32 height 11
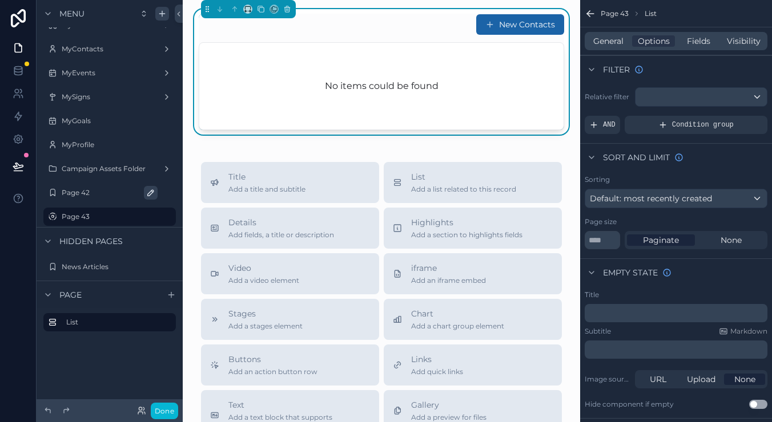
click at [688, 100] on div "scrollable content" at bounding box center [700, 97] width 131 height 18
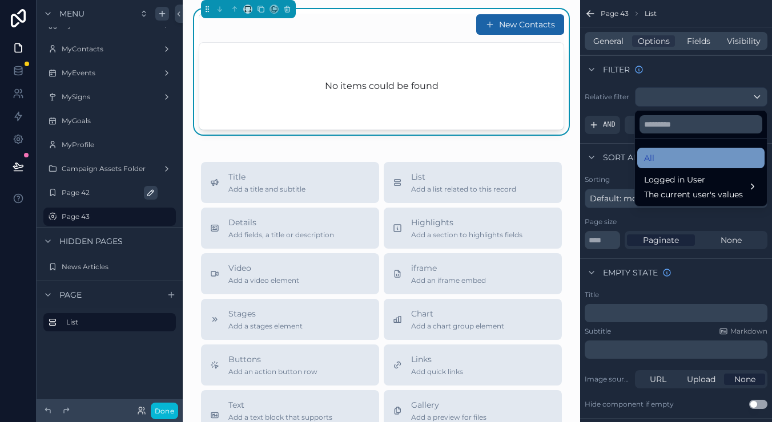
click at [699, 164] on div "All" at bounding box center [701, 158] width 114 height 14
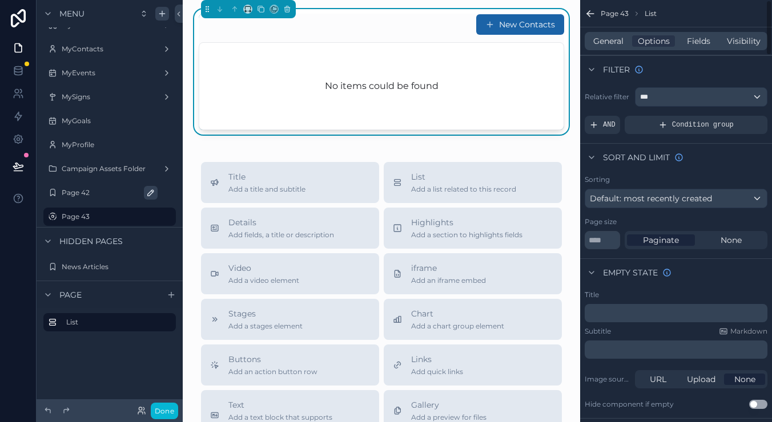
click at [675, 94] on div "***" at bounding box center [700, 97] width 131 height 18
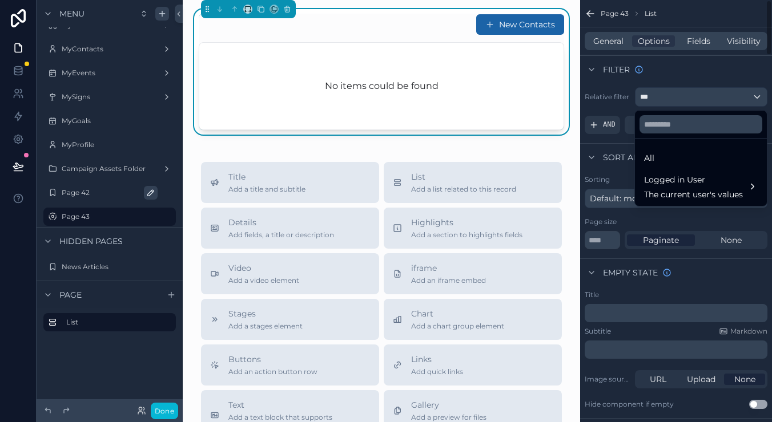
click at [678, 75] on div "scrollable content" at bounding box center [386, 211] width 772 height 422
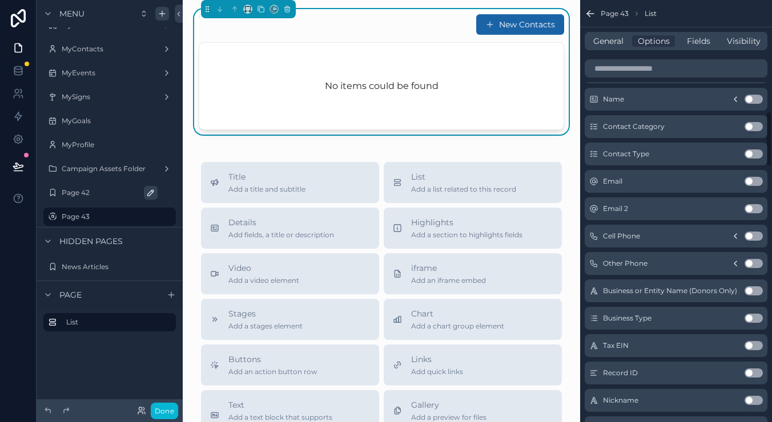
scroll to position [848, 0]
click at [750, 155] on button "Use setting" at bounding box center [753, 152] width 18 height 9
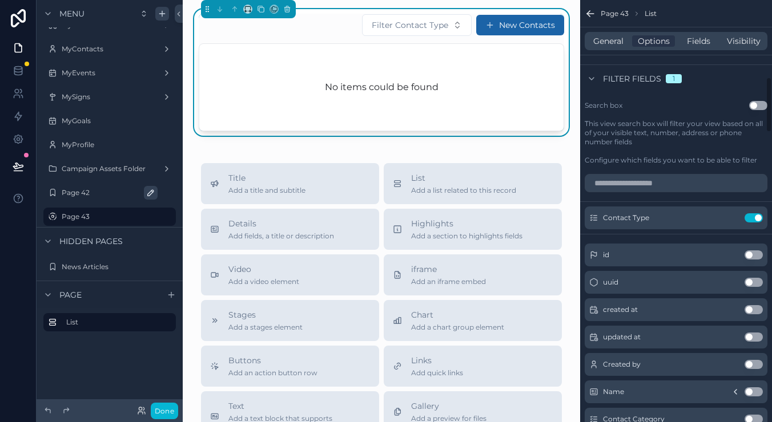
scroll to position [590, 0]
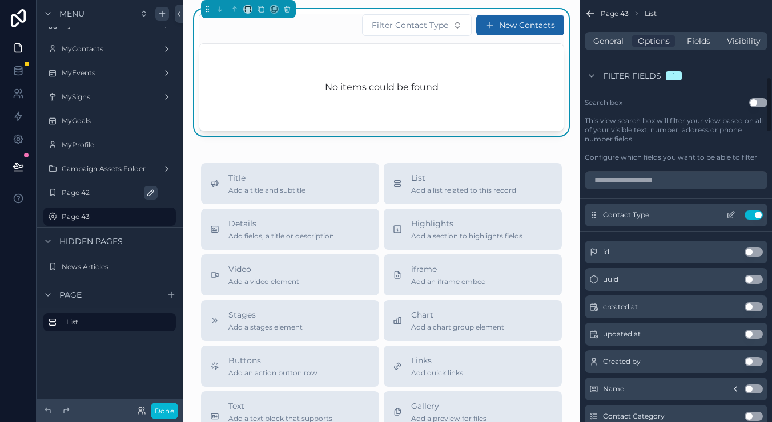
click at [752, 212] on button "Use setting" at bounding box center [753, 215] width 18 height 9
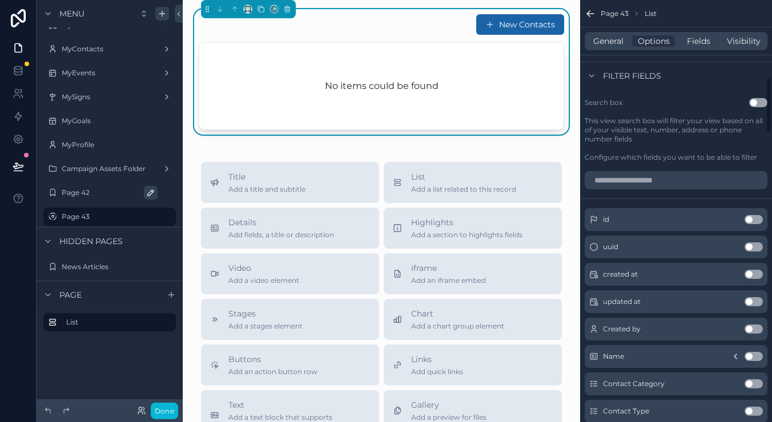
click at [702, 34] on div "General Options Fields Visibility" at bounding box center [675, 41] width 183 height 18
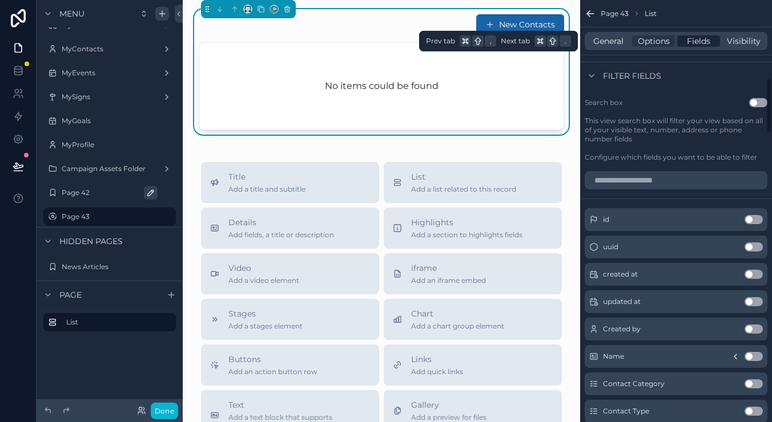
click at [702, 38] on span "Fields" at bounding box center [698, 40] width 23 height 11
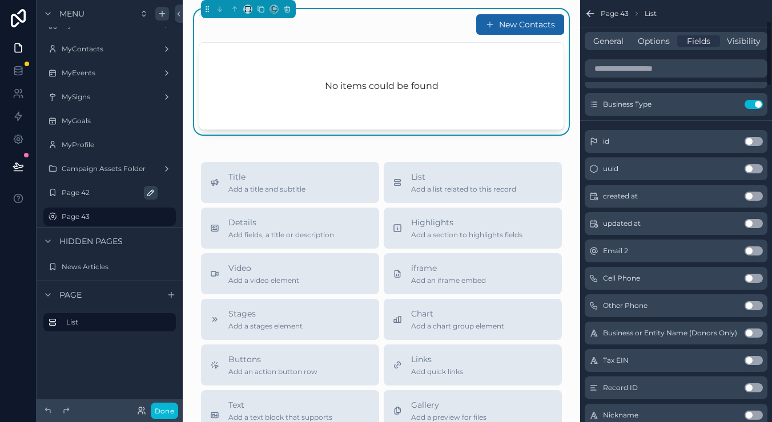
scroll to position [138, 0]
click at [754, 281] on div "Cell Phone Use setting" at bounding box center [675, 276] width 183 height 23
click at [750, 272] on button "Use setting" at bounding box center [753, 276] width 18 height 9
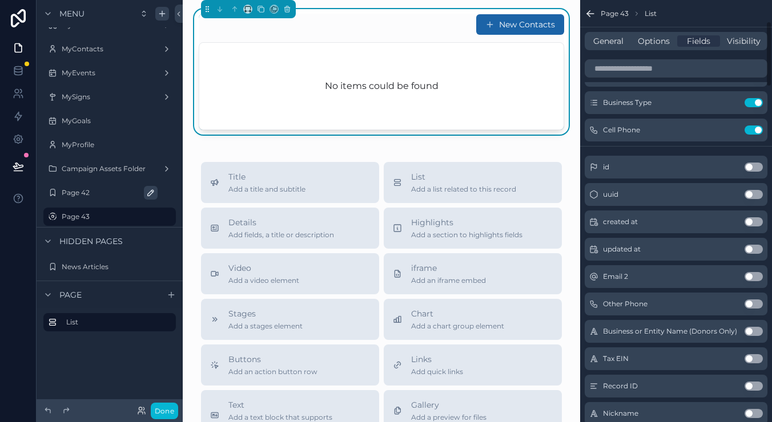
scroll to position [0, 0]
click at [287, 6] on icon "scrollable content" at bounding box center [287, 6] width 2 height 1
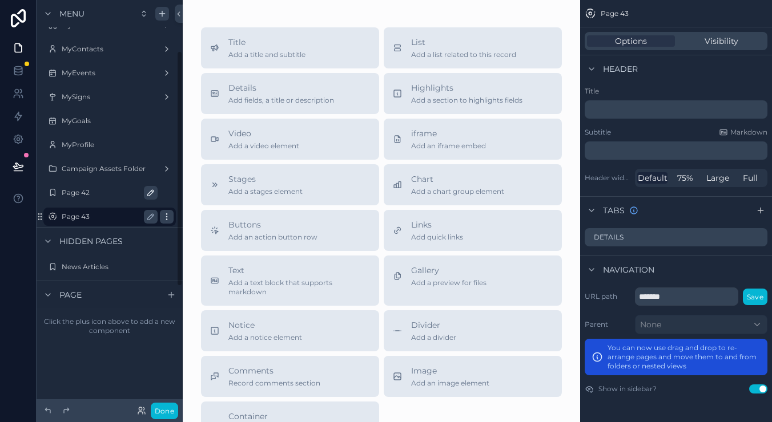
click at [167, 215] on icon "scrollable content" at bounding box center [166, 214] width 1 height 1
click at [212, 224] on span "Remove" at bounding box center [219, 224] width 33 height 11
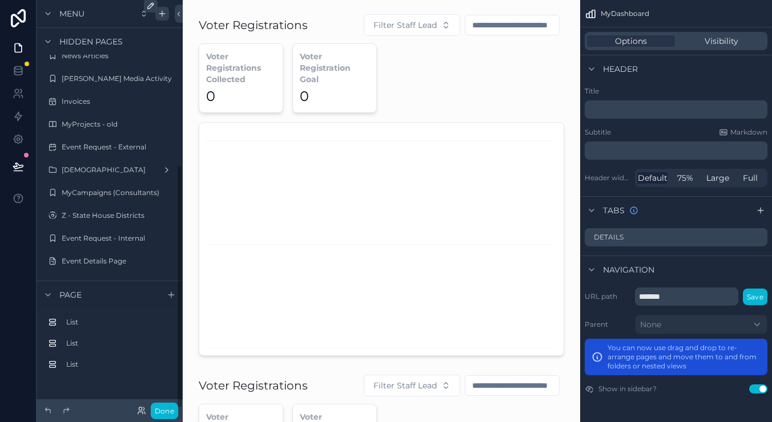
scroll to position [275, 0]
click at [158, 11] on icon "scrollable content" at bounding box center [162, 13] width 9 height 9
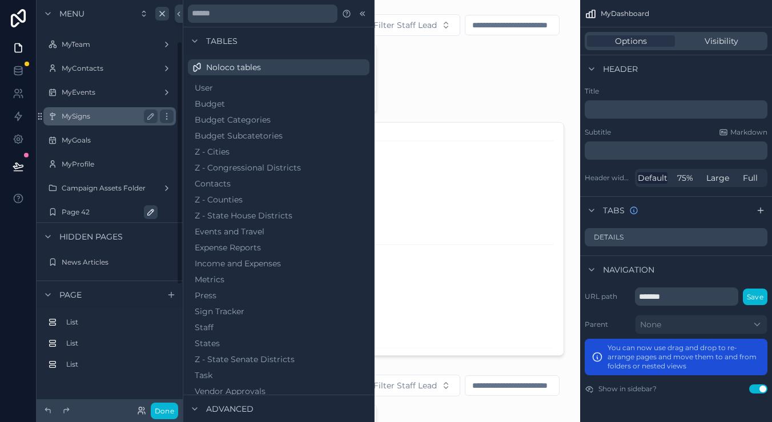
scroll to position [66, 0]
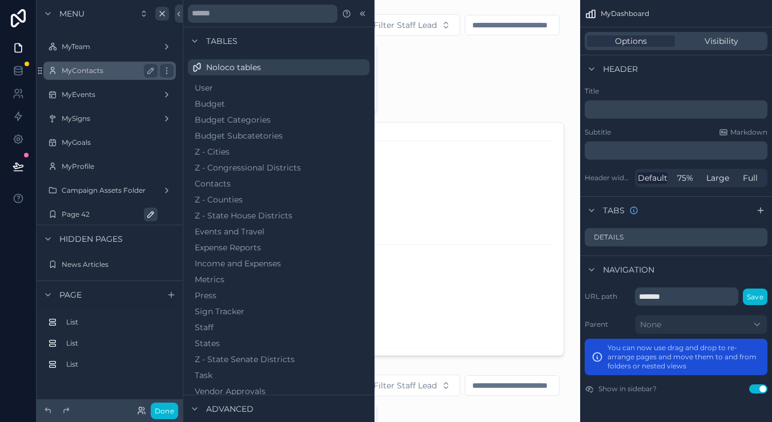
click at [92, 74] on label "MyContacts" at bounding box center [107, 70] width 91 height 9
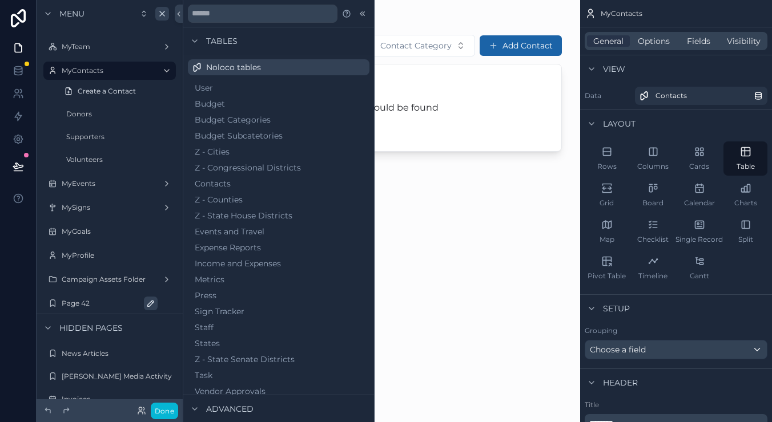
click at [445, 226] on div "scrollable content" at bounding box center [381, 204] width 397 height 409
click at [457, 127] on div "No items could be found" at bounding box center [381, 107] width 360 height 87
click at [362, 15] on icon at bounding box center [362, 13] width 9 height 9
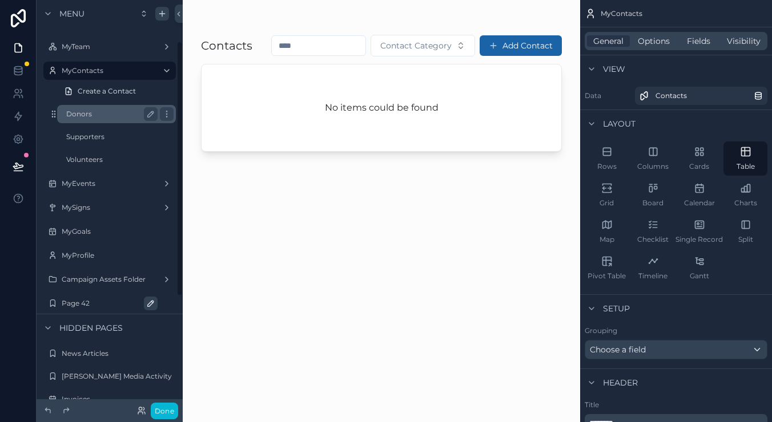
click at [104, 119] on div "Donors" at bounding box center [111, 114] width 91 height 14
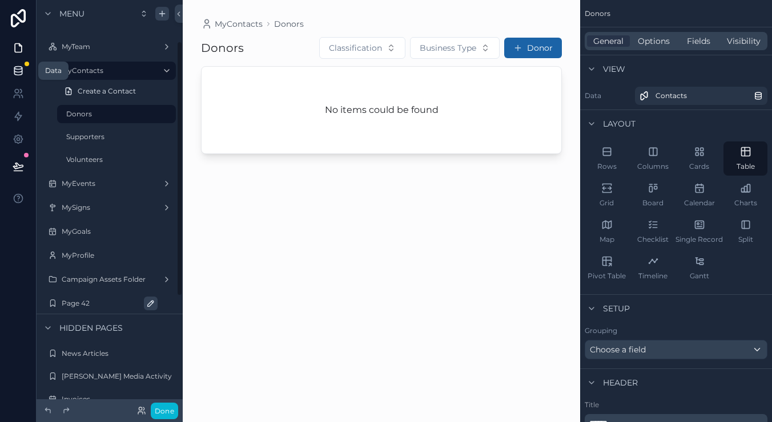
click at [22, 68] on icon at bounding box center [17, 70] width 7 height 5
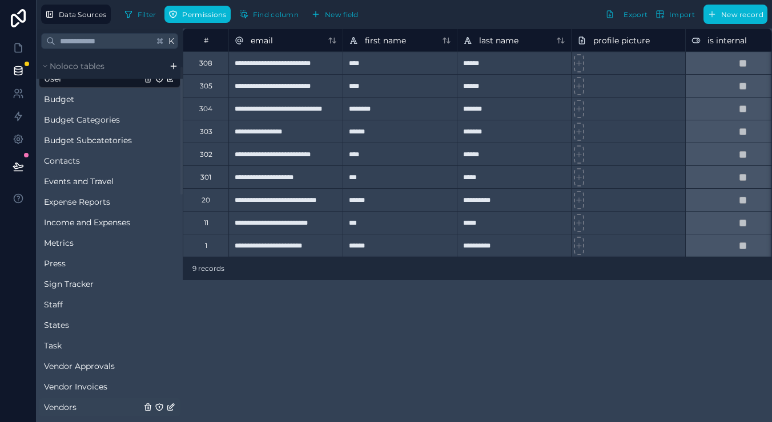
scroll to position [4, 0]
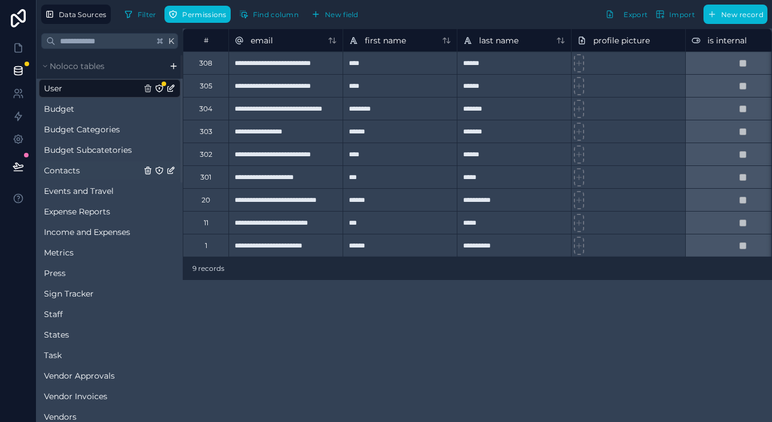
click at [67, 170] on span "Contacts" at bounding box center [62, 170] width 36 height 11
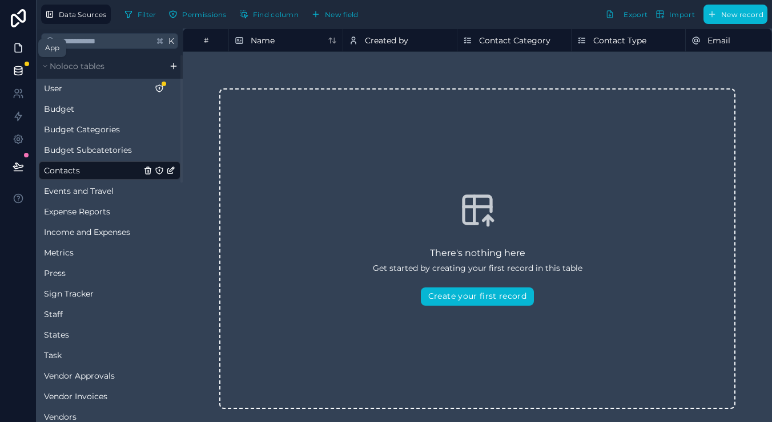
click at [16, 43] on icon at bounding box center [18, 47] width 11 height 11
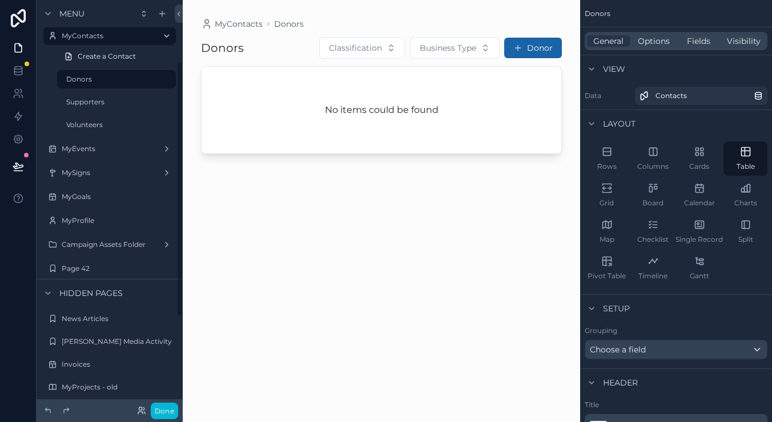
scroll to position [104, 0]
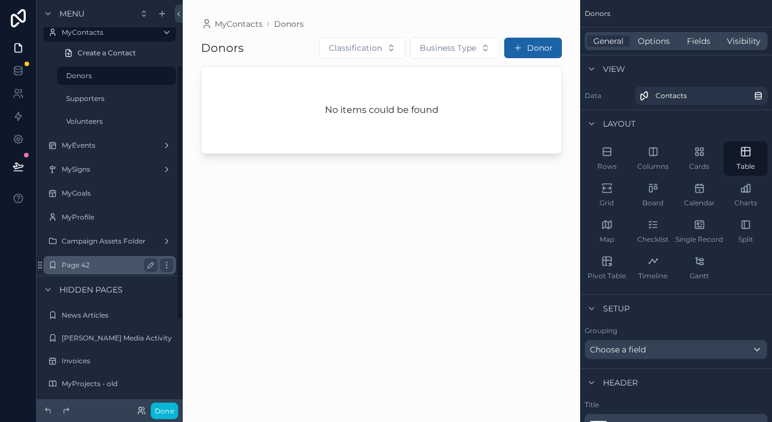
click at [96, 268] on label "Page 42" at bounding box center [107, 265] width 91 height 9
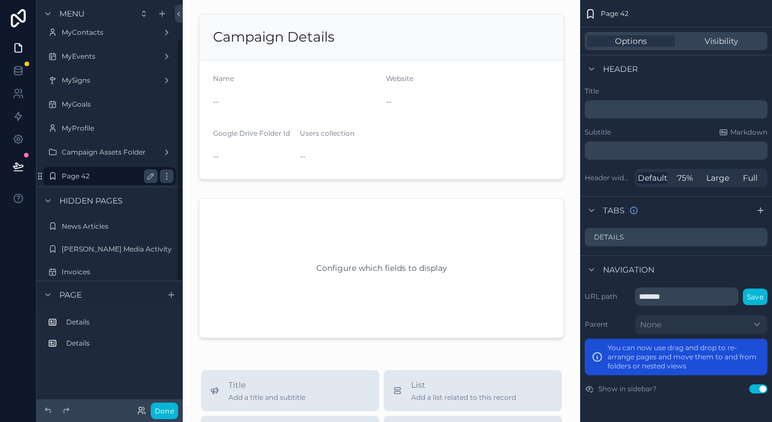
scroll to position [64, 0]
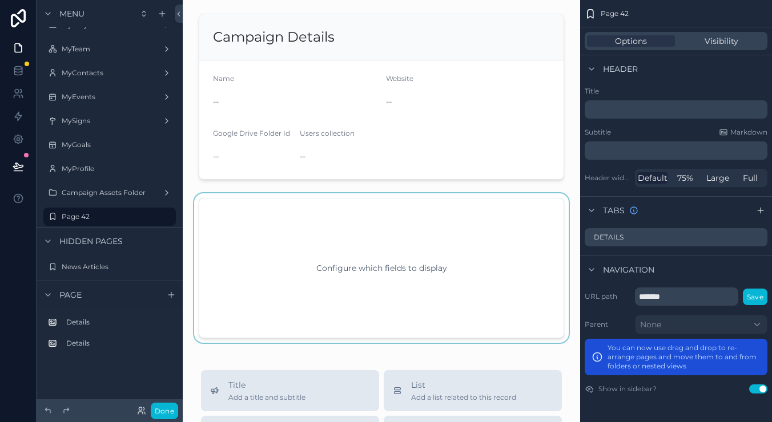
click at [401, 220] on div "scrollable content" at bounding box center [381, 268] width 379 height 150
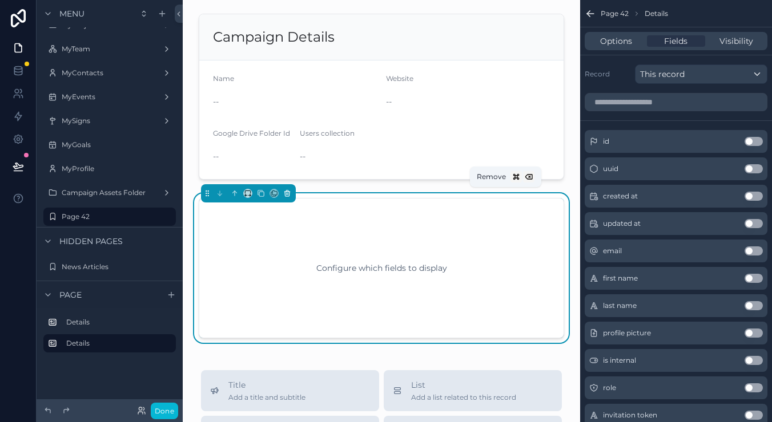
click at [287, 195] on icon "scrollable content" at bounding box center [287, 194] width 0 height 2
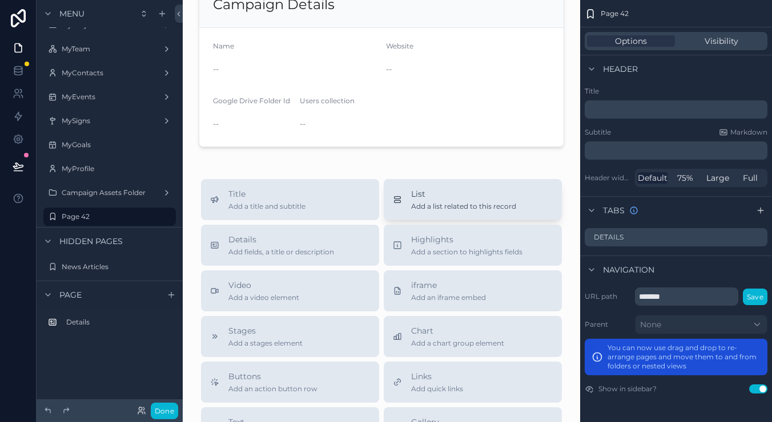
scroll to position [35, 0]
click at [430, 201] on span "Add a list related to this record" at bounding box center [463, 204] width 105 height 9
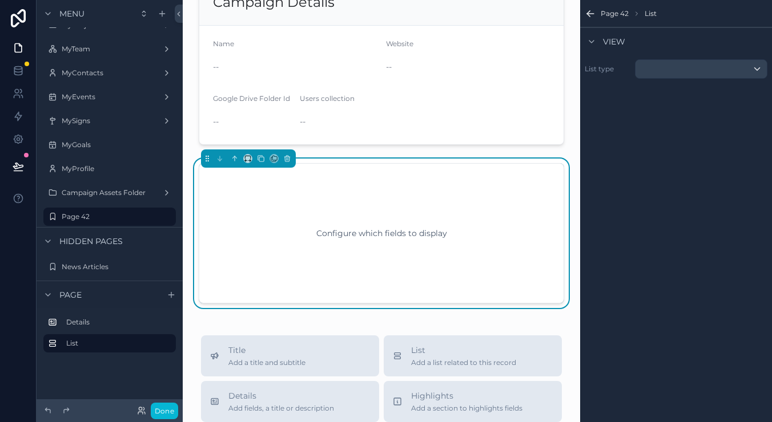
scroll to position [57, 0]
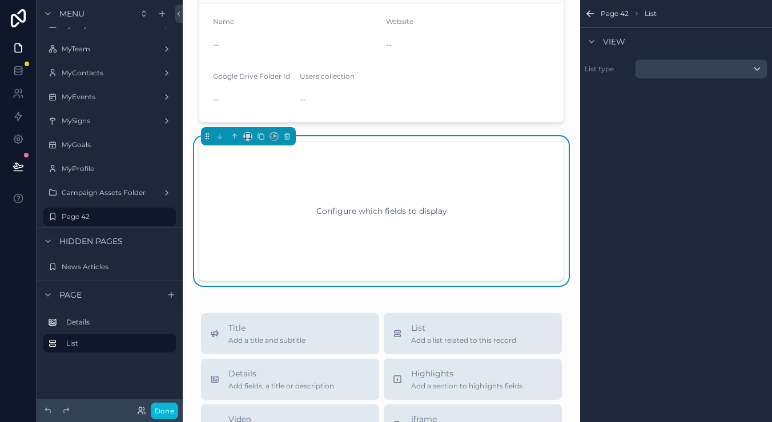
click at [702, 64] on div "scrollable content" at bounding box center [700, 69] width 131 height 18
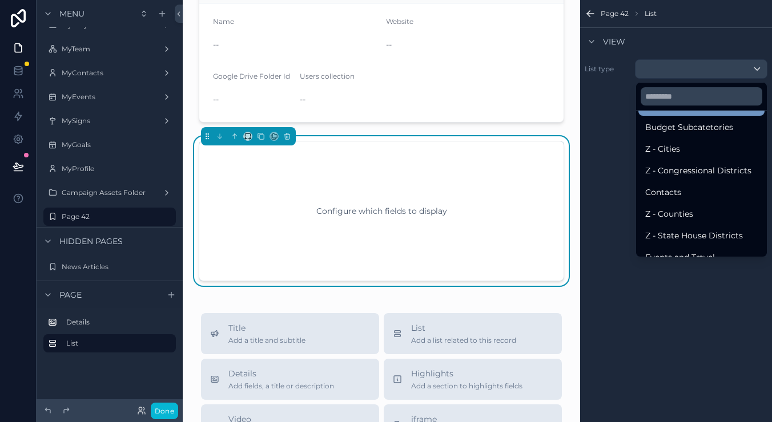
click at [715, 181] on ul "Noloco tables User Budget Budget Categories Budget Subcatetories Z - Cities Z -…" at bounding box center [701, 184] width 131 height 146
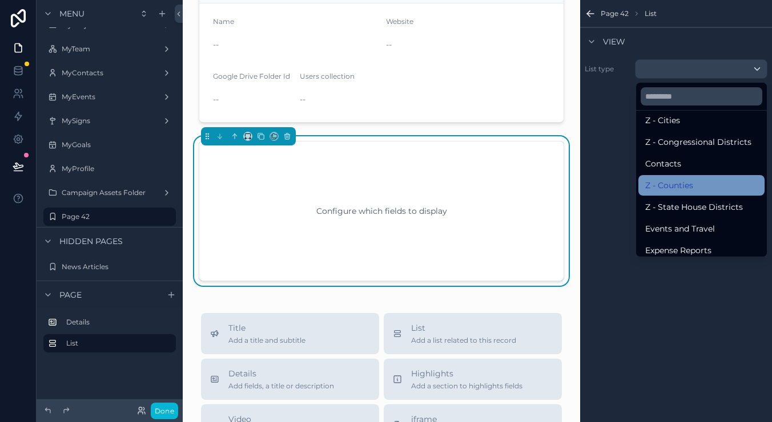
scroll to position [114, 0]
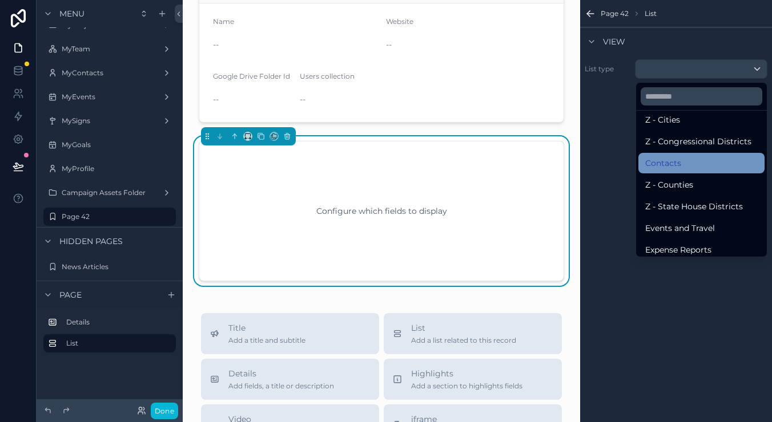
click at [688, 164] on div "Contacts" at bounding box center [701, 163] width 112 height 14
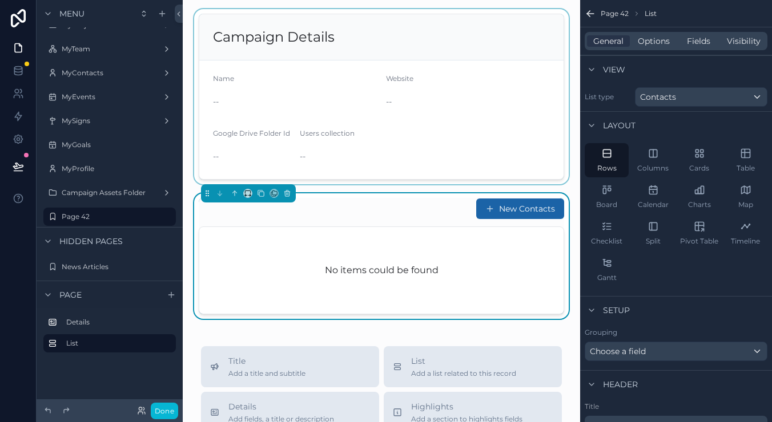
scroll to position [0, 0]
click at [405, 87] on div "scrollable content" at bounding box center [381, 96] width 379 height 175
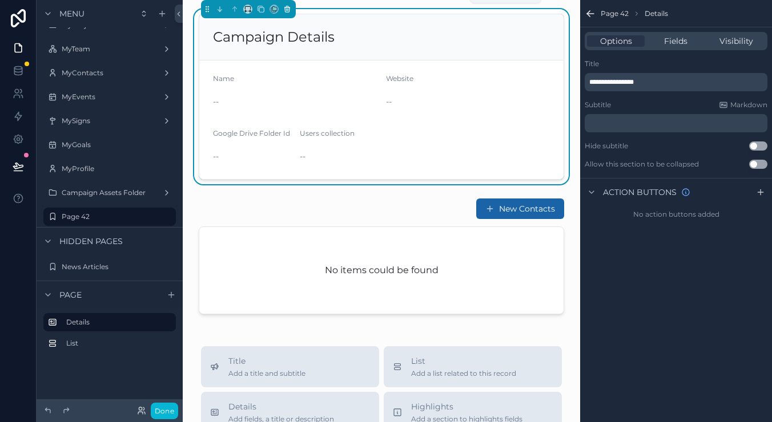
click at [288, 5] on icon "scrollable content" at bounding box center [287, 9] width 8 height 8
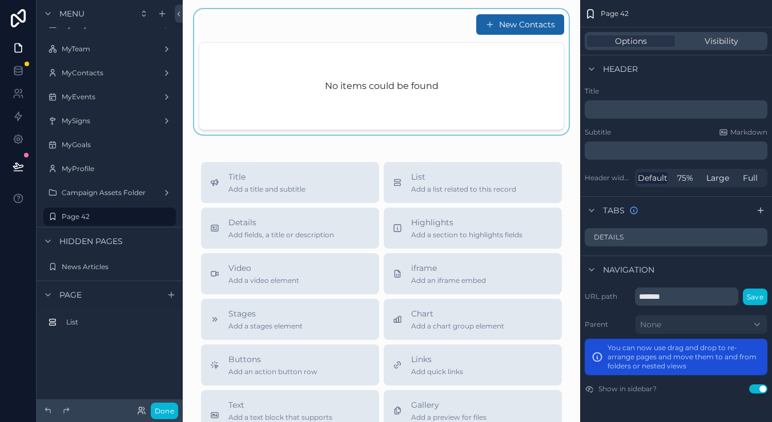
click at [391, 80] on div "scrollable content" at bounding box center [381, 72] width 379 height 126
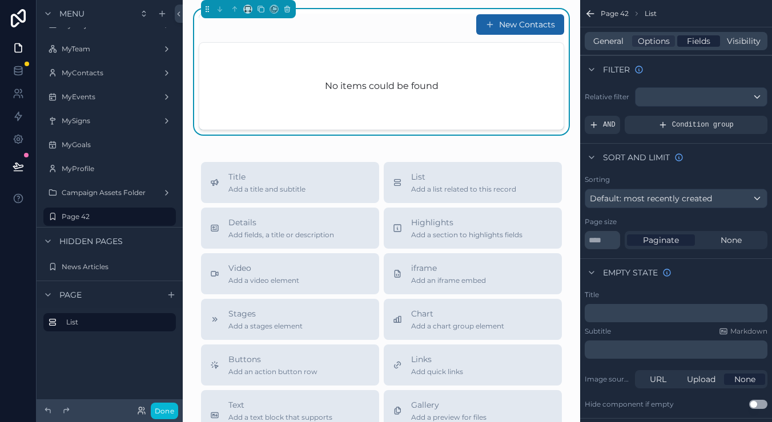
click at [689, 39] on span "Fields" at bounding box center [698, 40] width 23 height 11
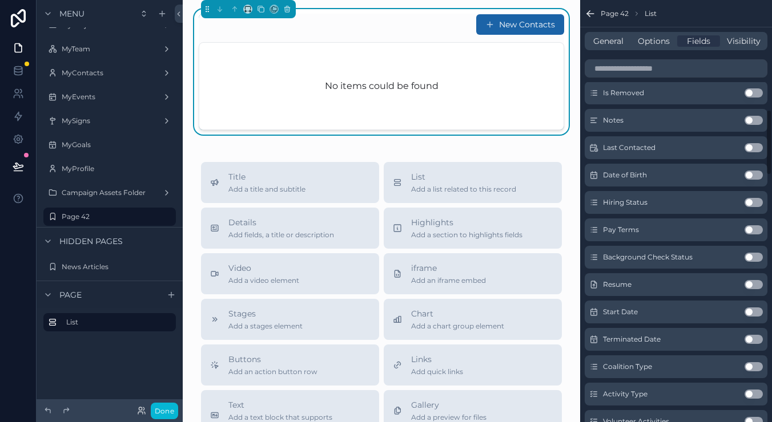
scroll to position [715, 0]
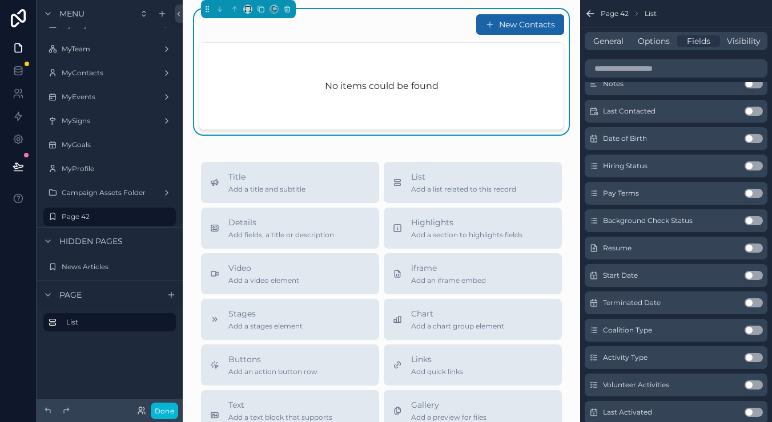
click at [751, 139] on button "Use setting" at bounding box center [753, 138] width 18 height 9
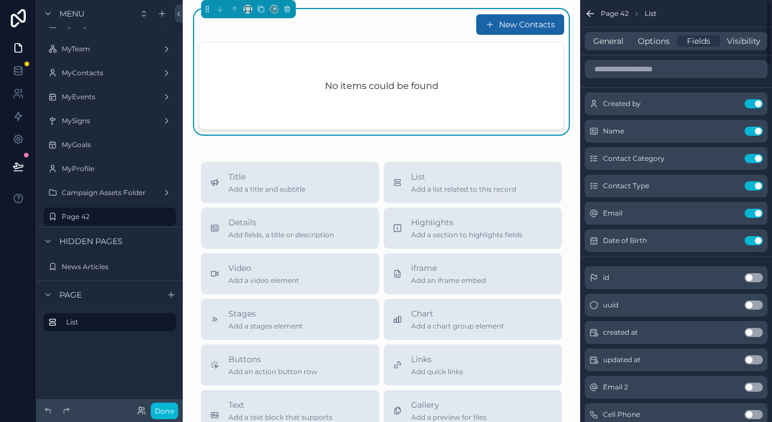
scroll to position [0, 0]
click at [257, 225] on span "Details" at bounding box center [281, 222] width 106 height 11
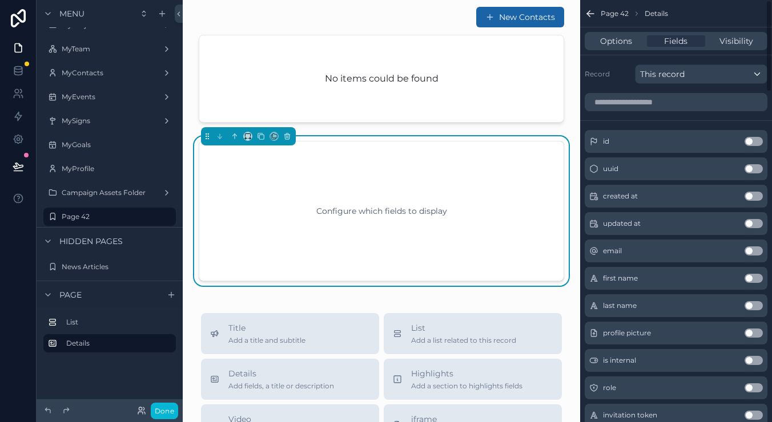
drag, startPoint x: 716, startPoint y: 348, endPoint x: 699, endPoint y: 74, distance: 275.1
click at [699, 74] on div "This record" at bounding box center [700, 74] width 131 height 18
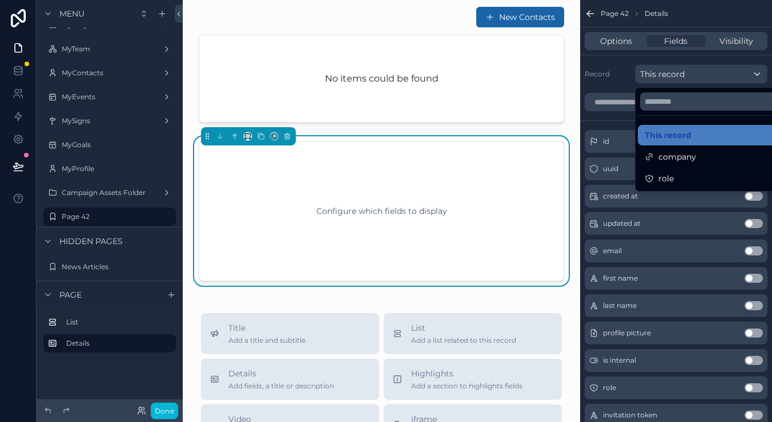
click at [348, 204] on div "Configure which fields to display" at bounding box center [381, 211] width 328 height 103
drag, startPoint x: 699, startPoint y: 74, endPoint x: 287, endPoint y: 135, distance: 416.7
click at [287, 135] on icon "scrollable content" at bounding box center [287, 136] width 8 height 8
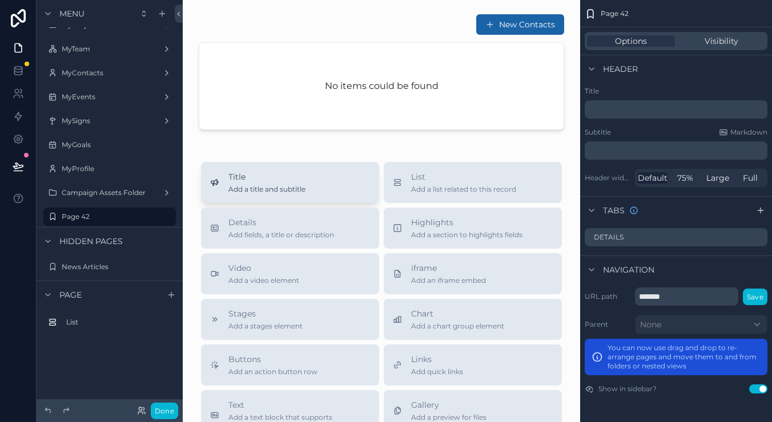
click at [158, 11] on icon "scrollable content" at bounding box center [162, 13] width 9 height 9
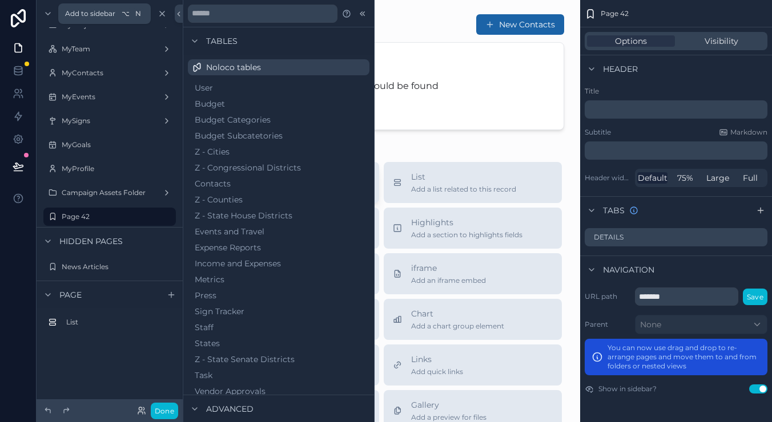
click at [499, 136] on div "New Contacts No items could be found Title Add a title and subtitle List Add a …" at bounding box center [381, 339] width 397 height 678
click at [179, 12] on icon at bounding box center [179, 14] width 2 height 4
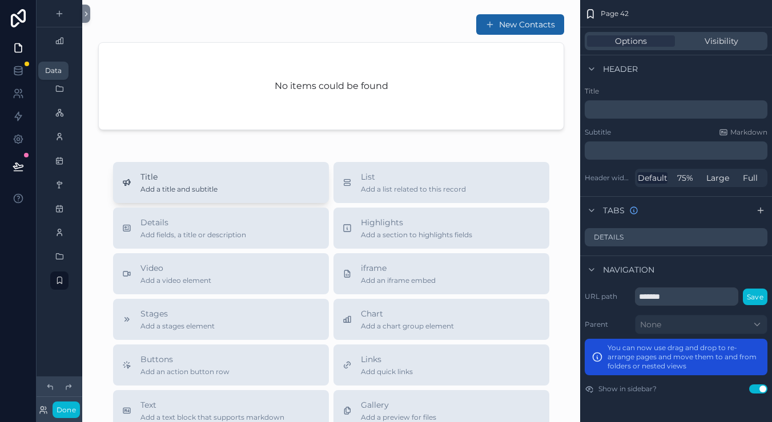
click at [15, 64] on link at bounding box center [18, 70] width 36 height 23
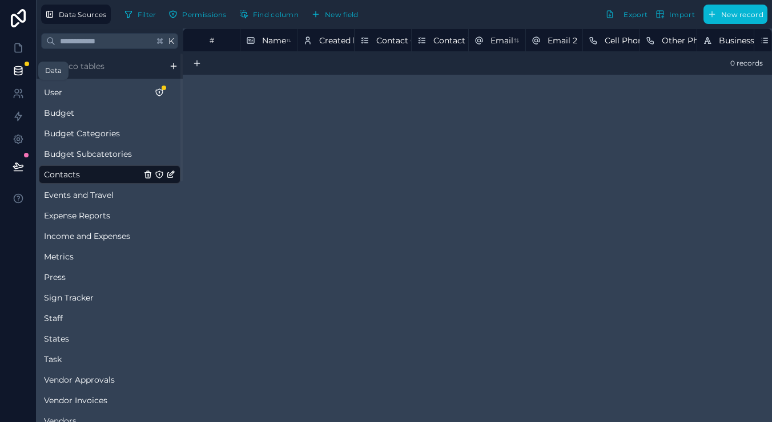
click at [17, 71] on icon at bounding box center [18, 70] width 11 height 11
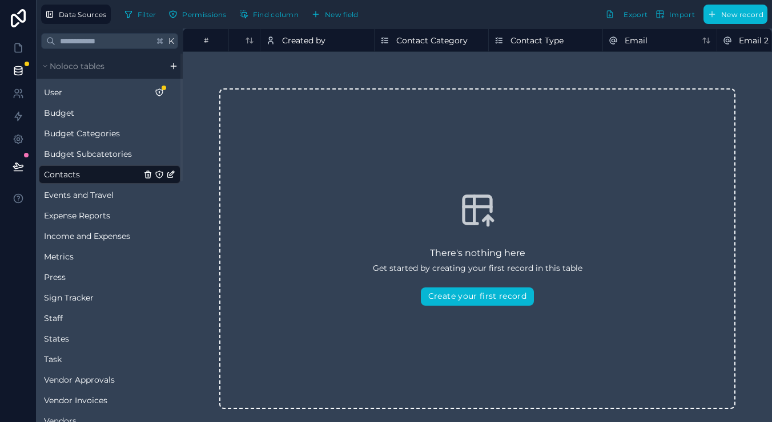
scroll to position [0, 115]
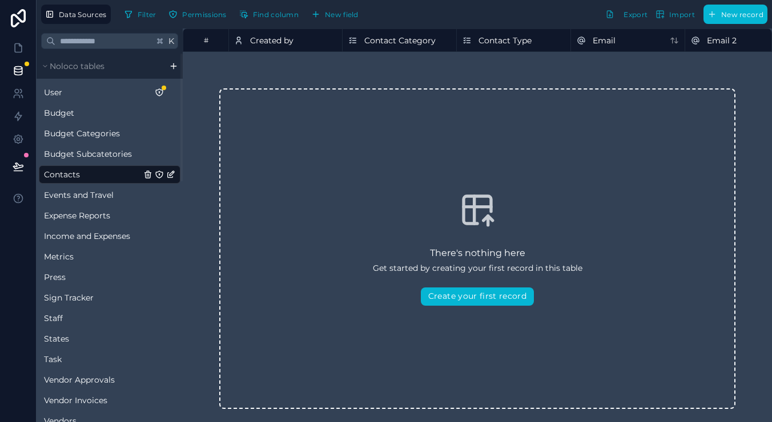
click at [272, 18] on span "Find column" at bounding box center [276, 14] width 46 height 9
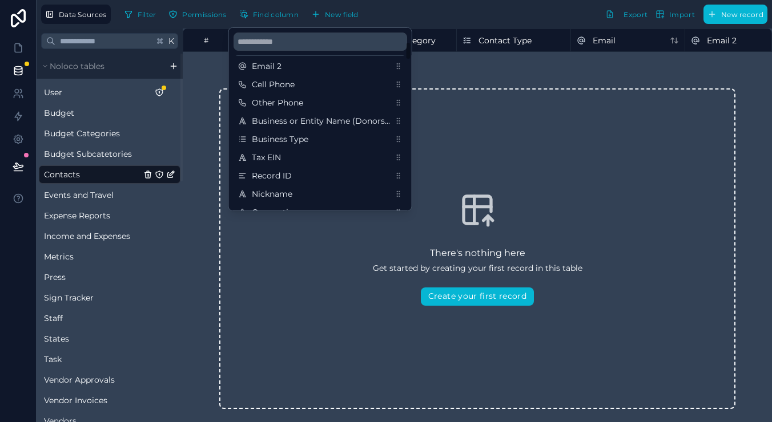
scroll to position [94, 0]
click at [293, 136] on span "Business Type" at bounding box center [321, 137] width 138 height 11
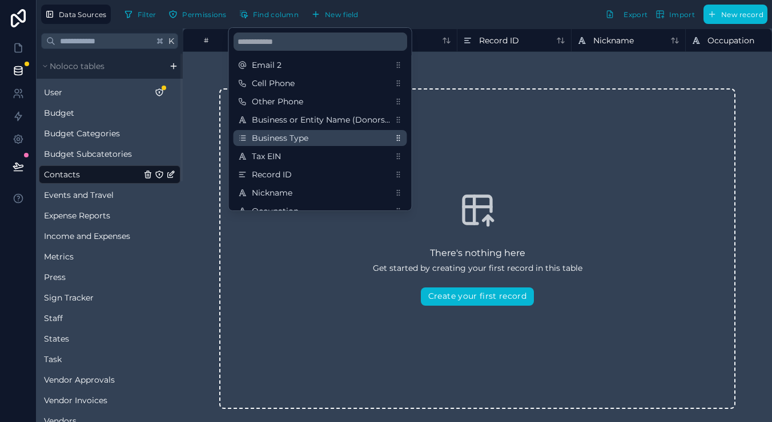
click at [624, 62] on div "There's nothing here Get started by creating your first record in this table Cr…" at bounding box center [477, 249] width 589 height 394
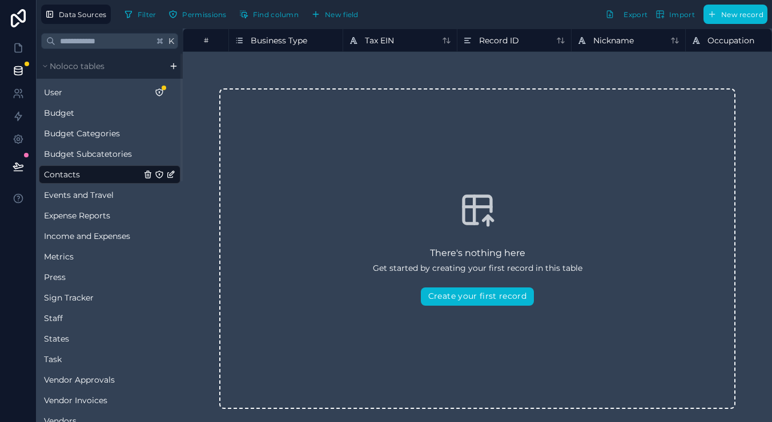
click at [277, 39] on span "Business Type" at bounding box center [279, 40] width 57 height 11
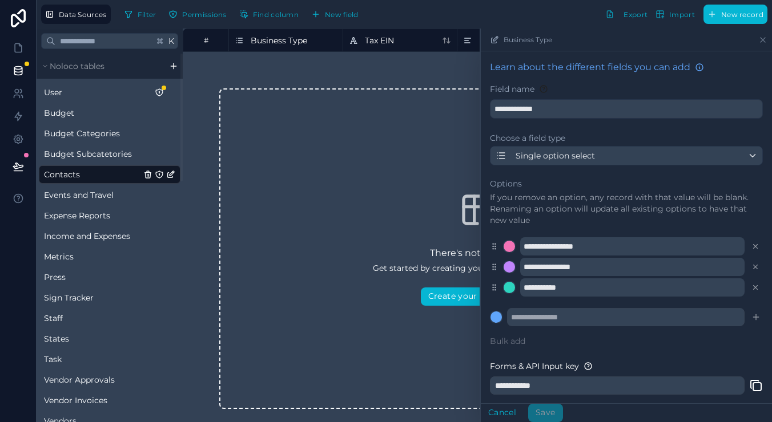
drag, startPoint x: 348, startPoint y: 130, endPoint x: 426, endPoint y: 64, distance: 102.5
click at [426, 64] on div "There's nothing here Get started by creating your first record in this table Cr…" at bounding box center [477, 249] width 589 height 394
click at [763, 42] on icon at bounding box center [762, 39] width 9 height 9
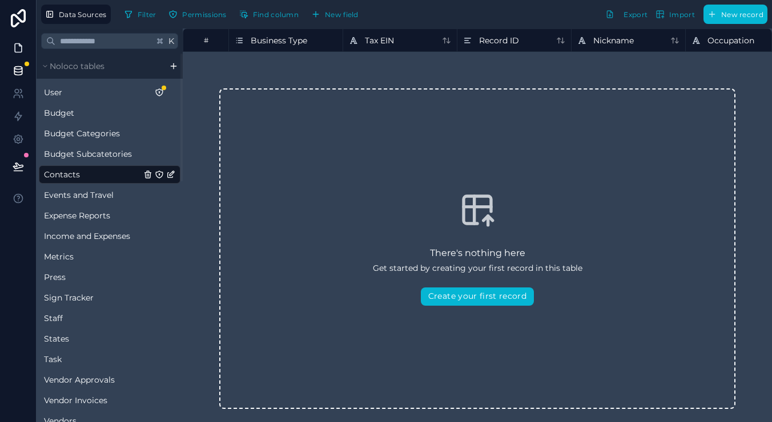
click at [17, 44] on icon at bounding box center [18, 48] width 7 height 9
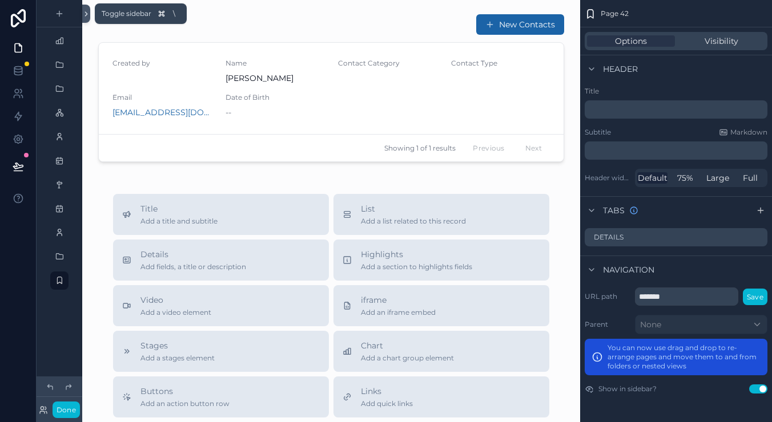
click at [85, 13] on icon at bounding box center [86, 14] width 8 height 9
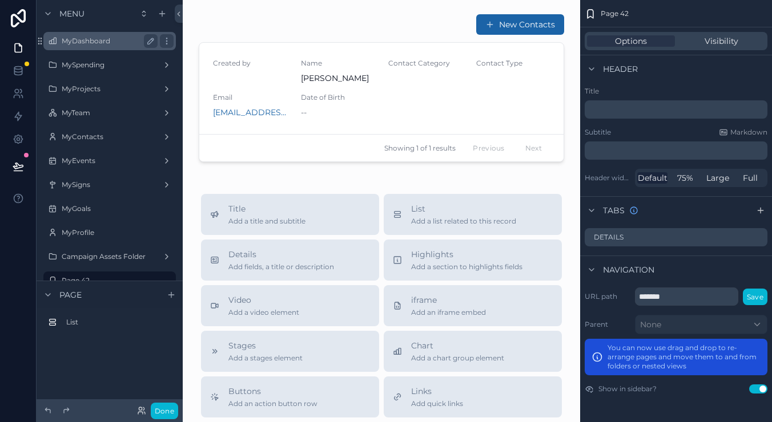
click at [102, 38] on label "MyDashboard" at bounding box center [107, 41] width 91 height 9
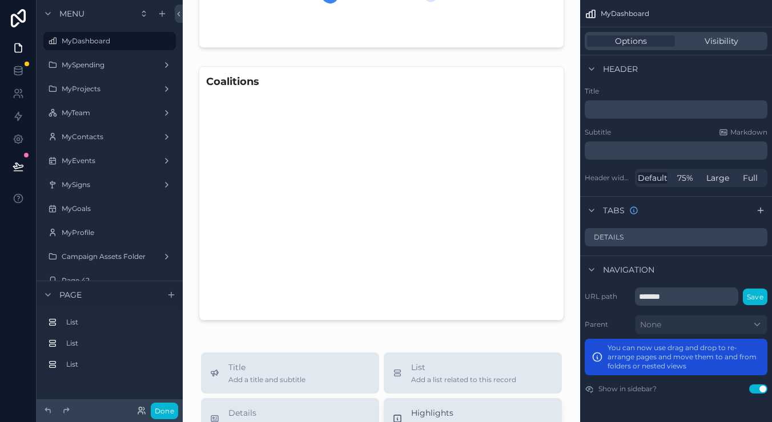
scroll to position [650, 0]
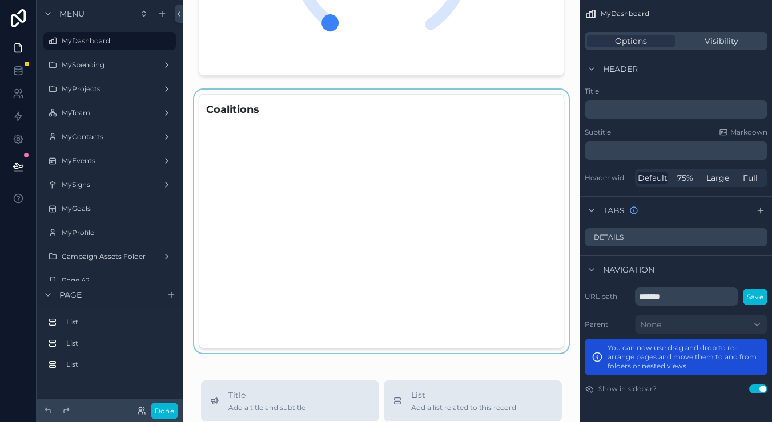
click at [408, 206] on div "scrollable content" at bounding box center [381, 222] width 379 height 264
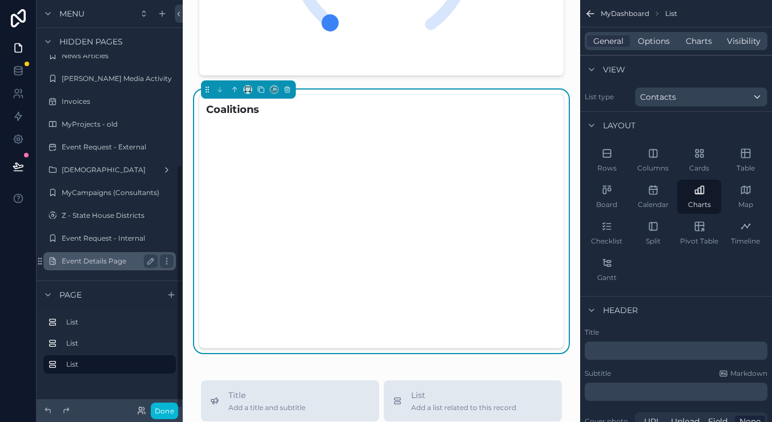
scroll to position [0, 0]
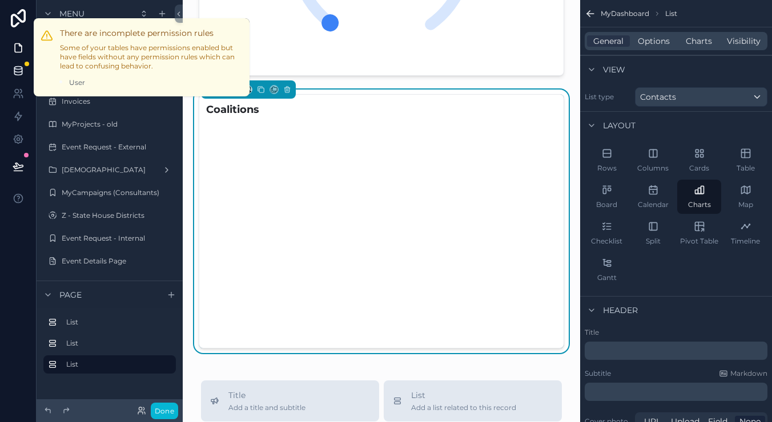
click at [28, 63] on div at bounding box center [27, 64] width 5 height 5
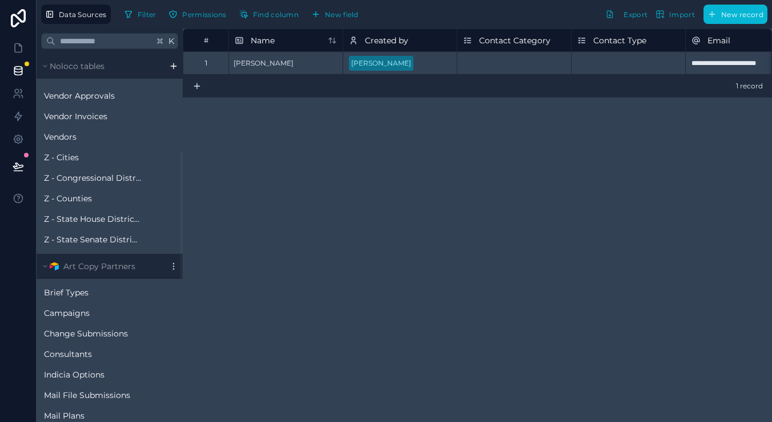
scroll to position [285, 0]
click at [85, 160] on link "Z - Cities" at bounding box center [92, 156] width 97 height 11
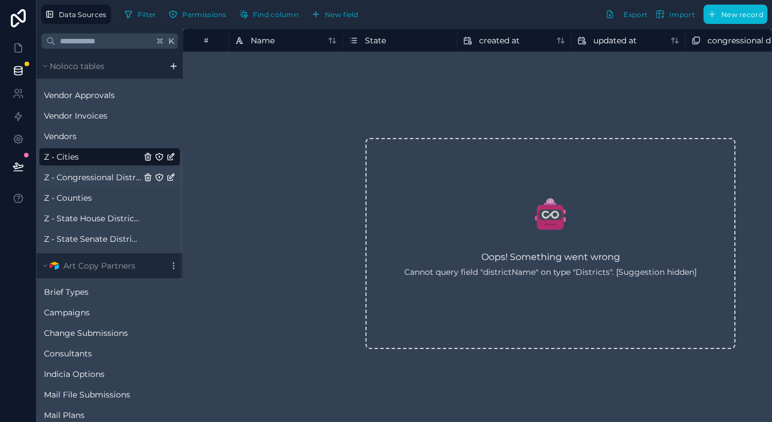
click at [86, 175] on span "Z - Congressional Districts" at bounding box center [92, 177] width 97 height 11
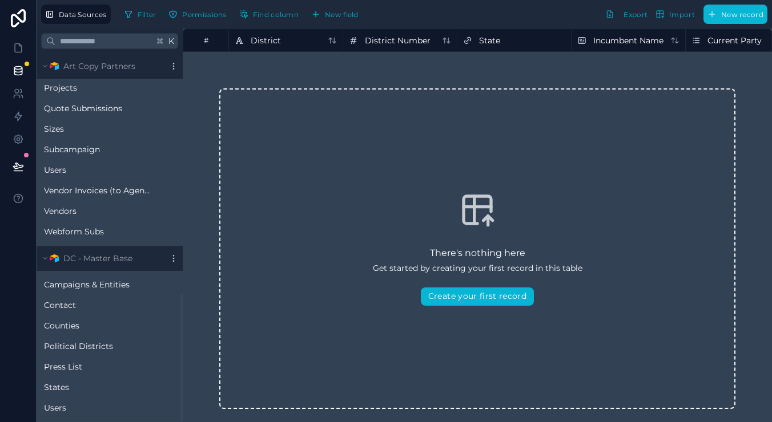
scroll to position [695, 0]
click at [19, 20] on icon at bounding box center [18, 18] width 15 height 18
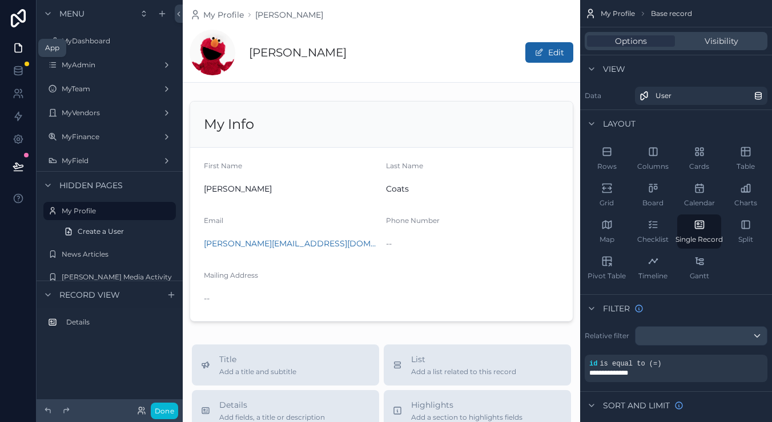
click at [20, 50] on icon at bounding box center [18, 47] width 11 height 11
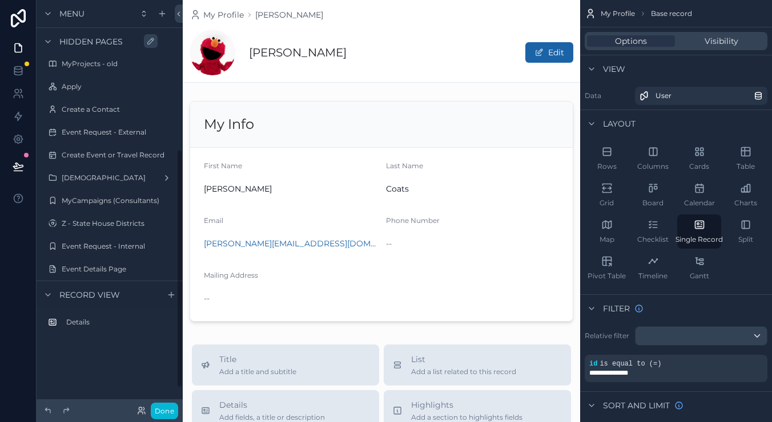
scroll to position [263, 0]
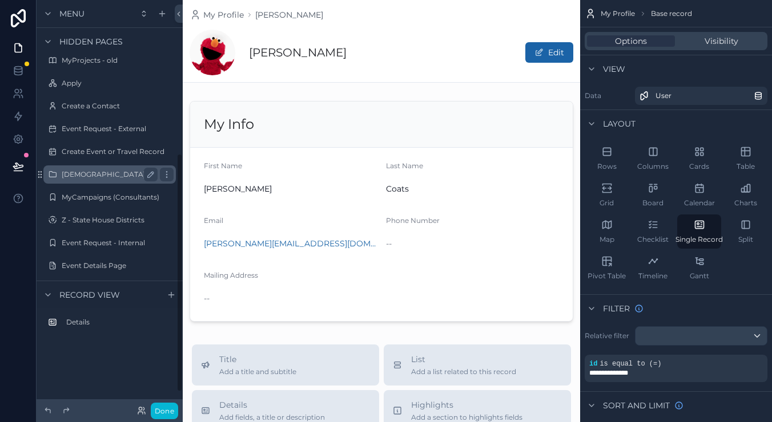
click at [102, 166] on div "[DEMOGRAPHIC_DATA]" at bounding box center [110, 175] width 128 height 18
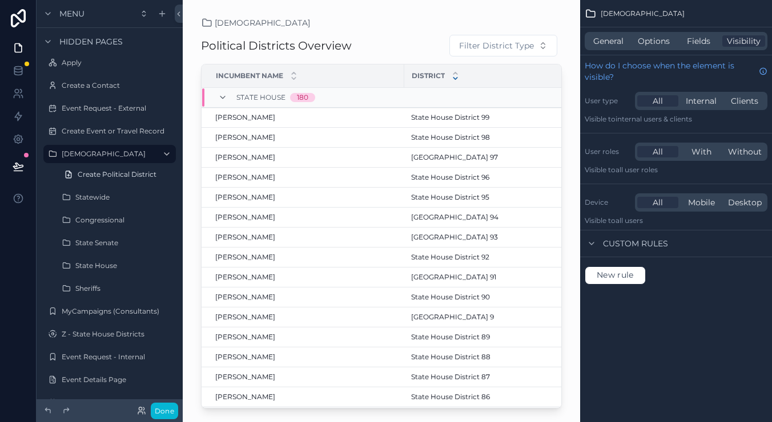
click at [612, 53] on div "General Options Fields Visibility" at bounding box center [676, 40] width 192 height 27
click at [608, 46] on span "General" at bounding box center [608, 40] width 30 height 11
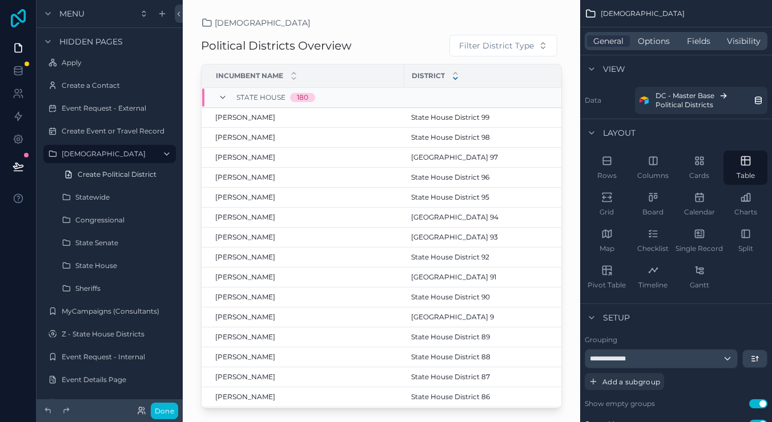
click at [18, 25] on icon at bounding box center [18, 18] width 23 height 18
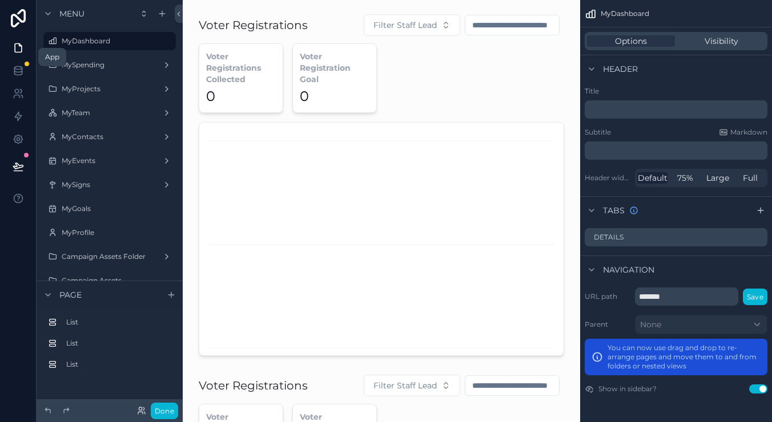
click at [24, 49] on link at bounding box center [18, 48] width 36 height 23
click at [23, 27] on link at bounding box center [18, 18] width 37 height 37
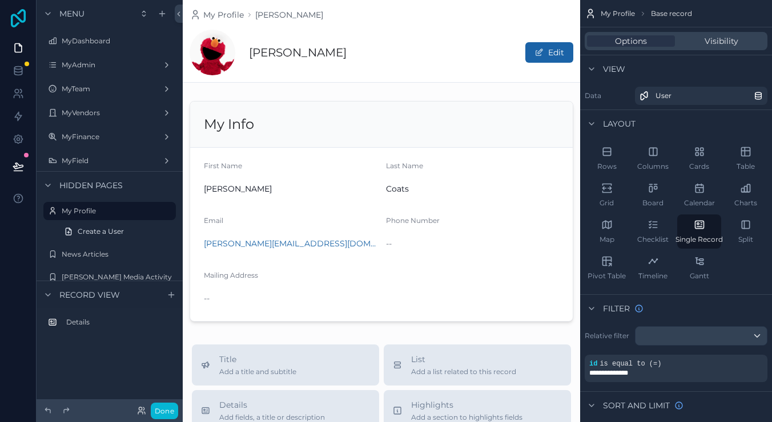
click at [14, 17] on icon at bounding box center [18, 18] width 23 height 18
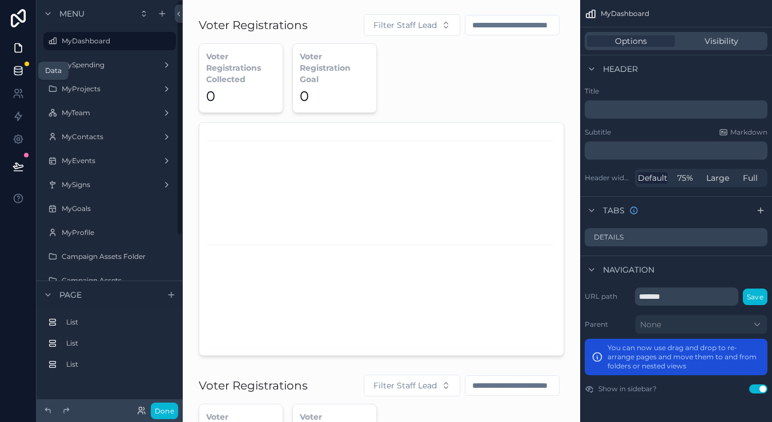
click at [11, 71] on link at bounding box center [18, 70] width 36 height 23
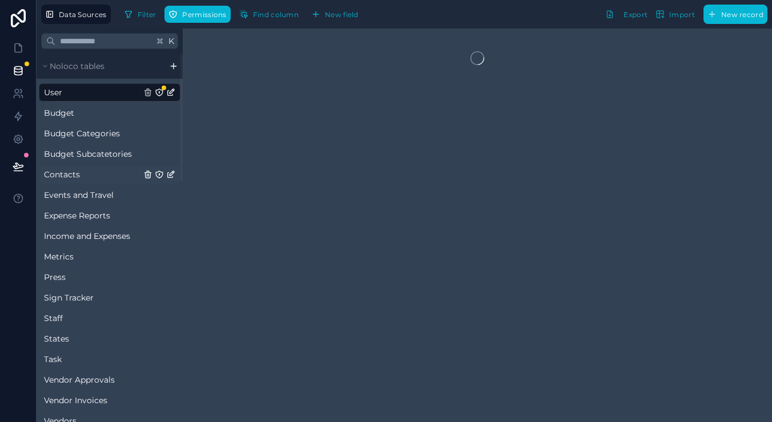
click at [73, 172] on span "Contacts" at bounding box center [62, 174] width 36 height 11
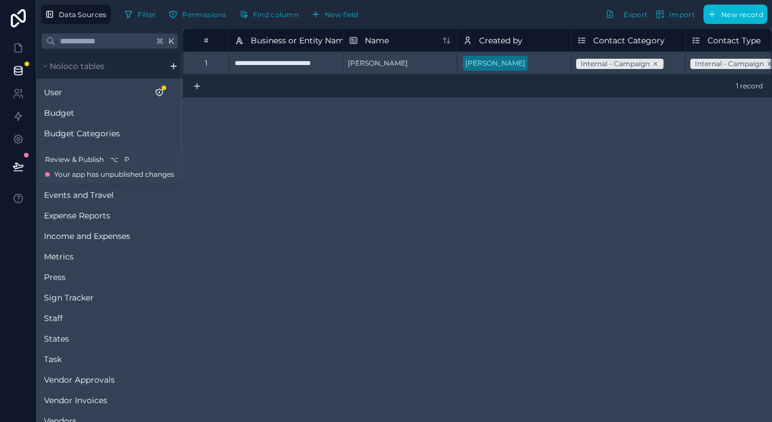
click at [24, 165] on button at bounding box center [18, 167] width 25 height 32
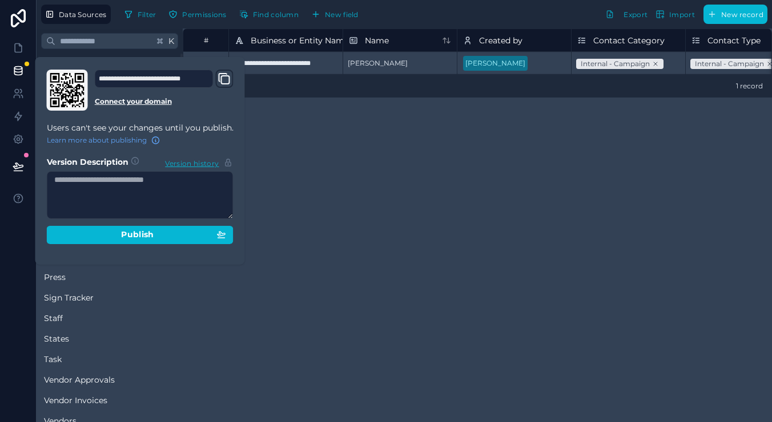
click at [220, 82] on icon "Domain and Custom Link" at bounding box center [224, 79] width 14 height 14
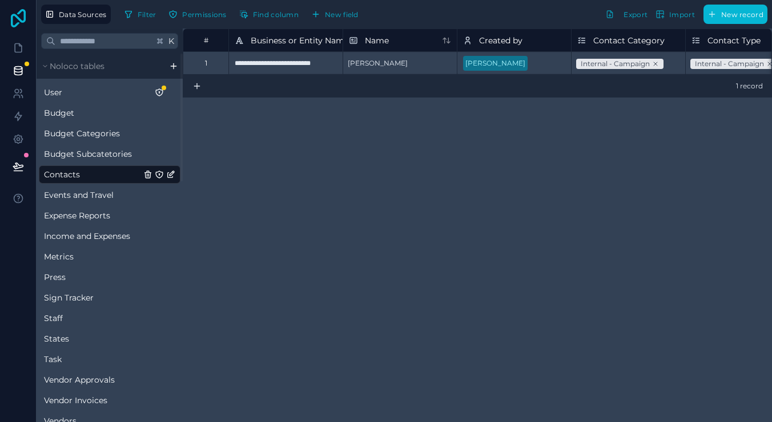
click at [29, 21] on icon at bounding box center [18, 18] width 23 height 18
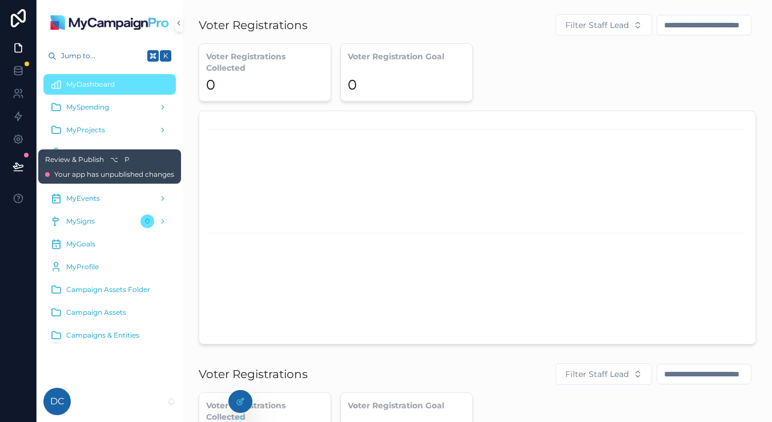
click at [21, 163] on icon at bounding box center [18, 166] width 11 height 11
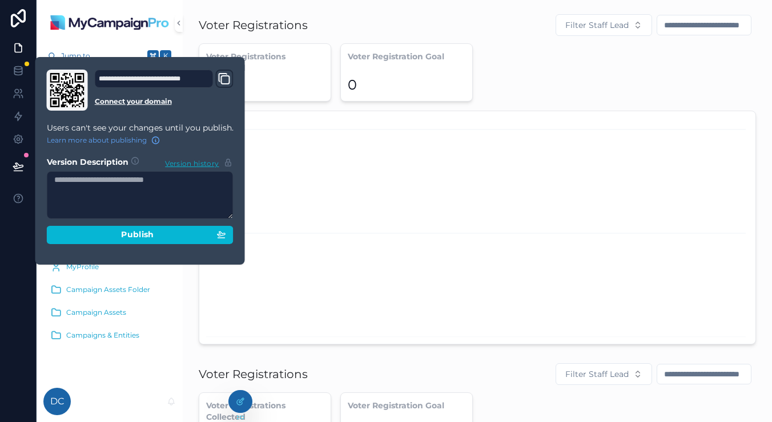
click at [380, 105] on div "Voter Registrations Collected 0 Voter Registration Goal 0" at bounding box center [477, 193] width 557 height 301
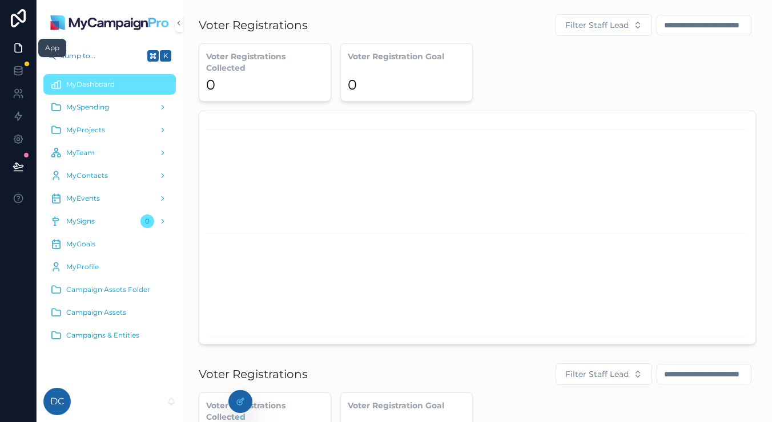
click at [26, 43] on link at bounding box center [18, 48] width 36 height 23
click at [18, 47] on icon at bounding box center [18, 47] width 11 height 11
click at [240, 402] on icon at bounding box center [240, 401] width 9 height 9
click at [238, 399] on icon at bounding box center [240, 401] width 9 height 9
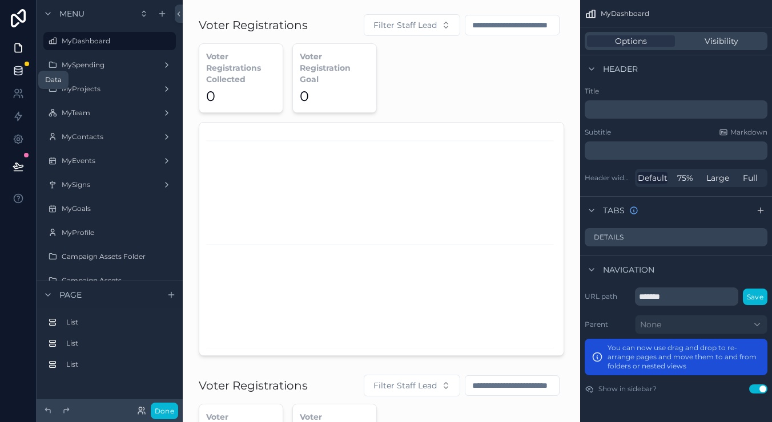
scroll to position [1, 0]
click at [31, 73] on link at bounding box center [18, 70] width 36 height 23
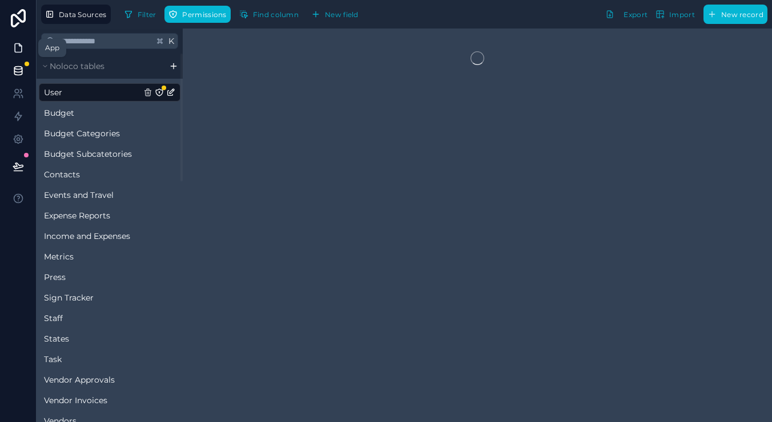
click at [22, 53] on link at bounding box center [18, 48] width 36 height 23
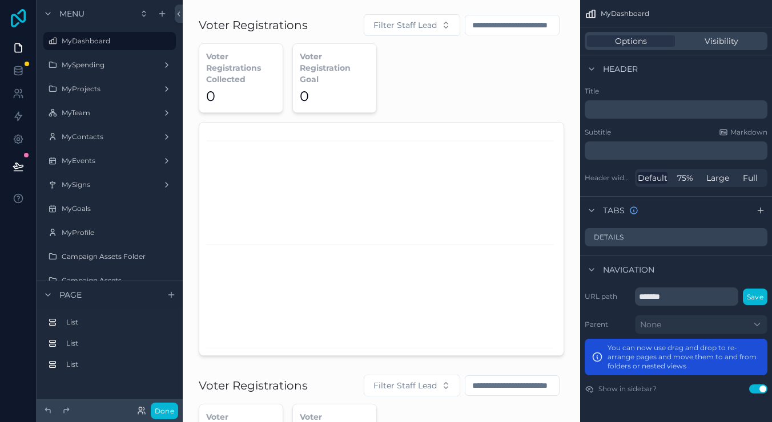
scroll to position [0, 1]
click at [24, 16] on icon at bounding box center [18, 18] width 15 height 18
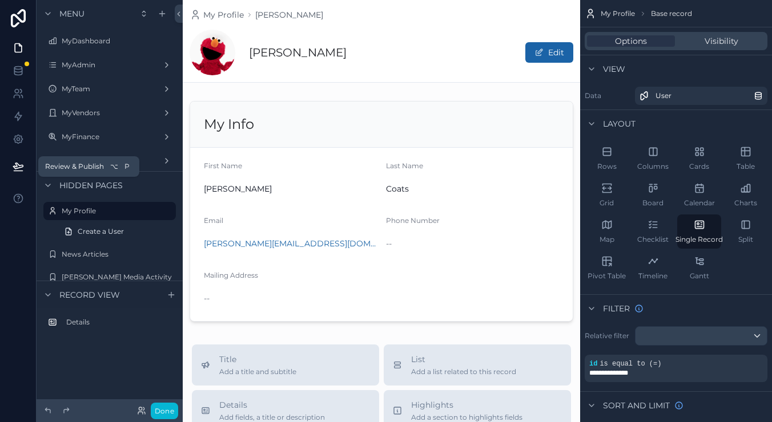
click at [17, 170] on icon at bounding box center [18, 166] width 11 height 11
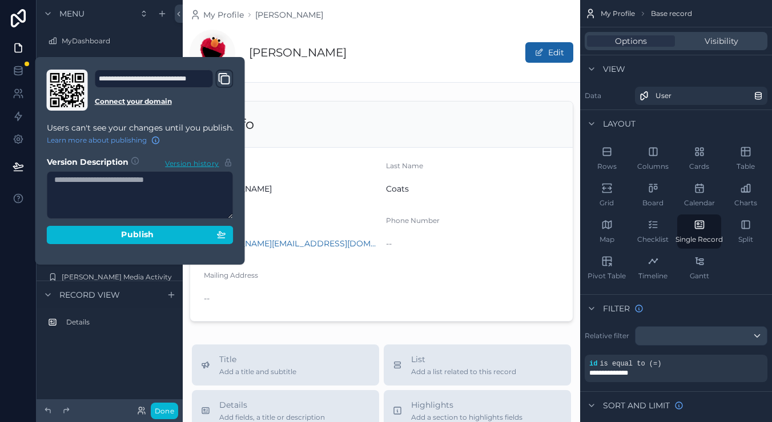
click at [227, 78] on icon "Domain and Custom Link" at bounding box center [224, 79] width 14 height 14
click at [18, 25] on icon at bounding box center [18, 18] width 23 height 18
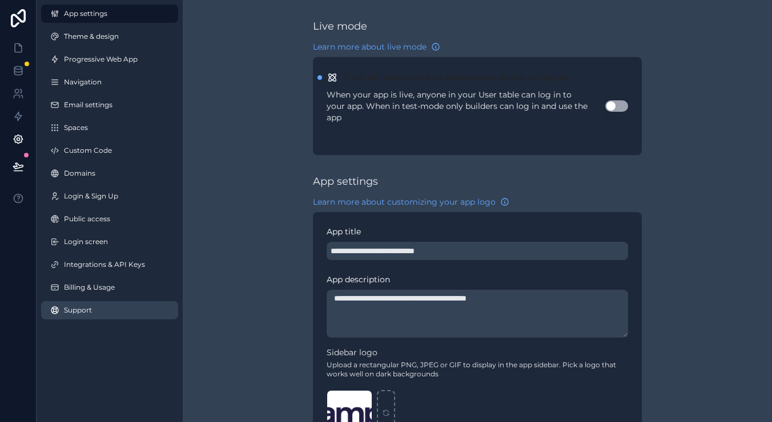
click at [84, 305] on link "Support" at bounding box center [109, 310] width 137 height 18
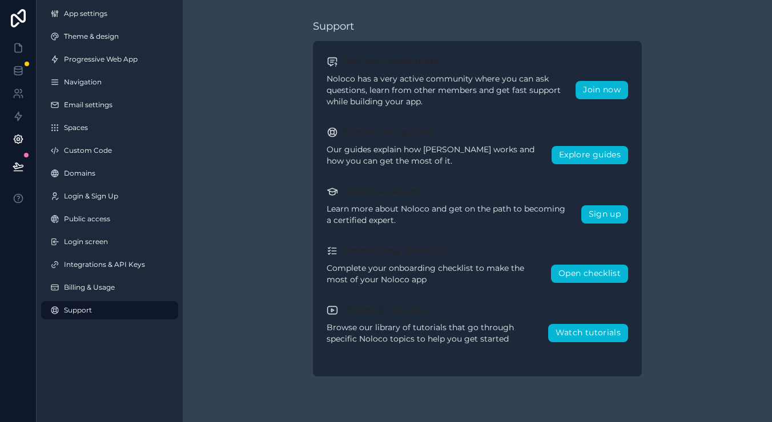
click at [16, 7] on link at bounding box center [18, 18] width 37 height 37
